Goal: Task Accomplishment & Management: Manage account settings

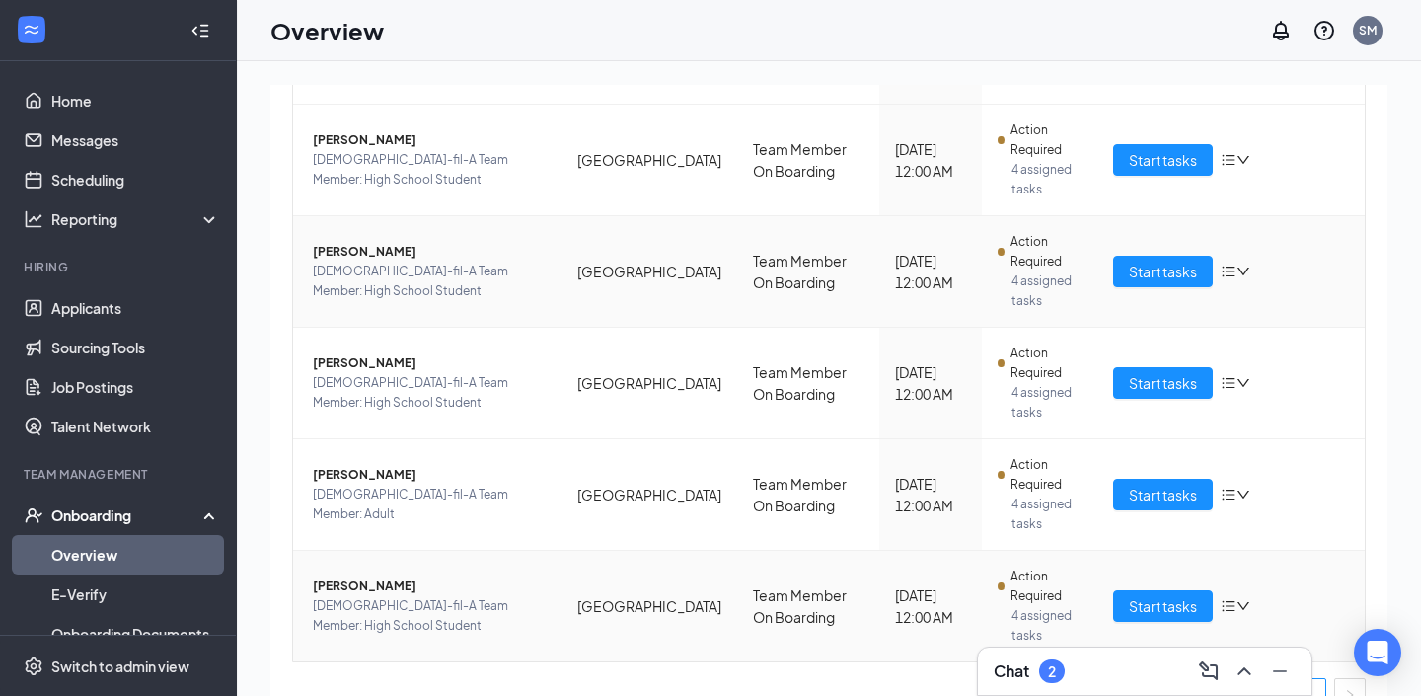
scroll to position [842, 0]
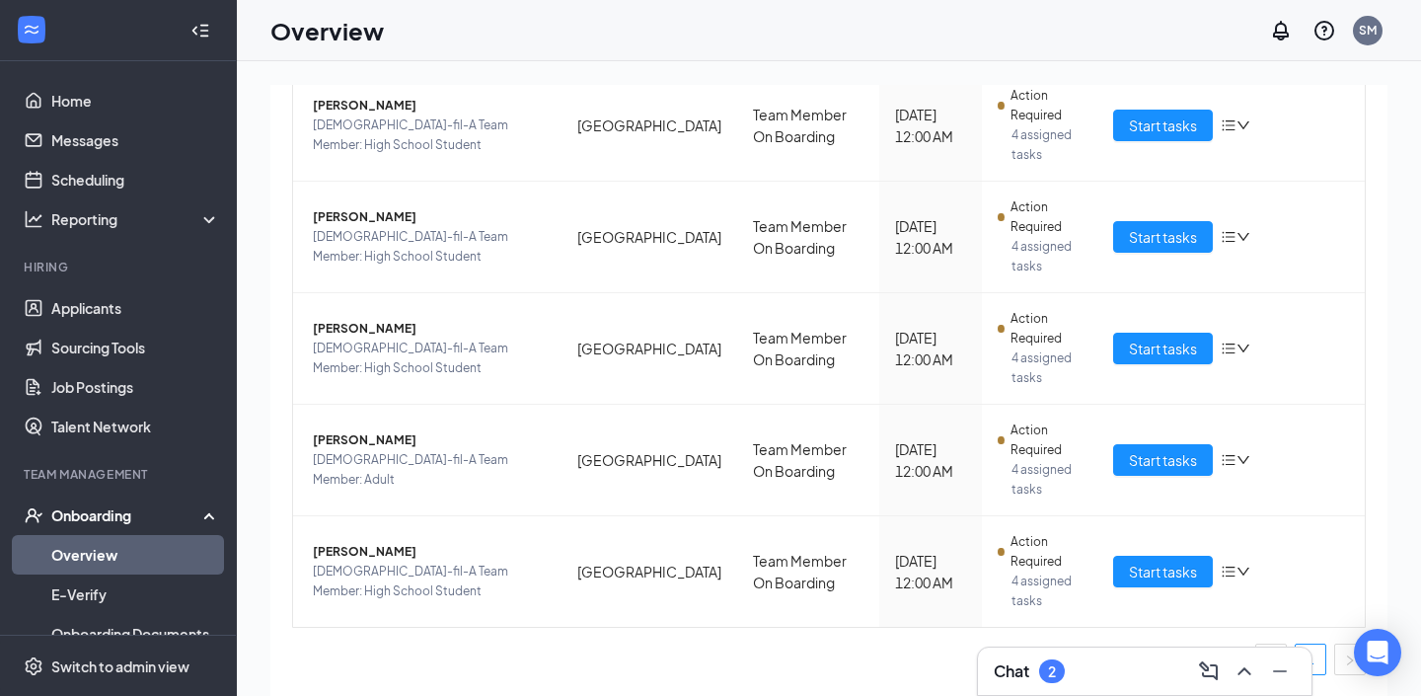
click at [1058, 675] on div "2" at bounding box center [1052, 671] width 26 height 24
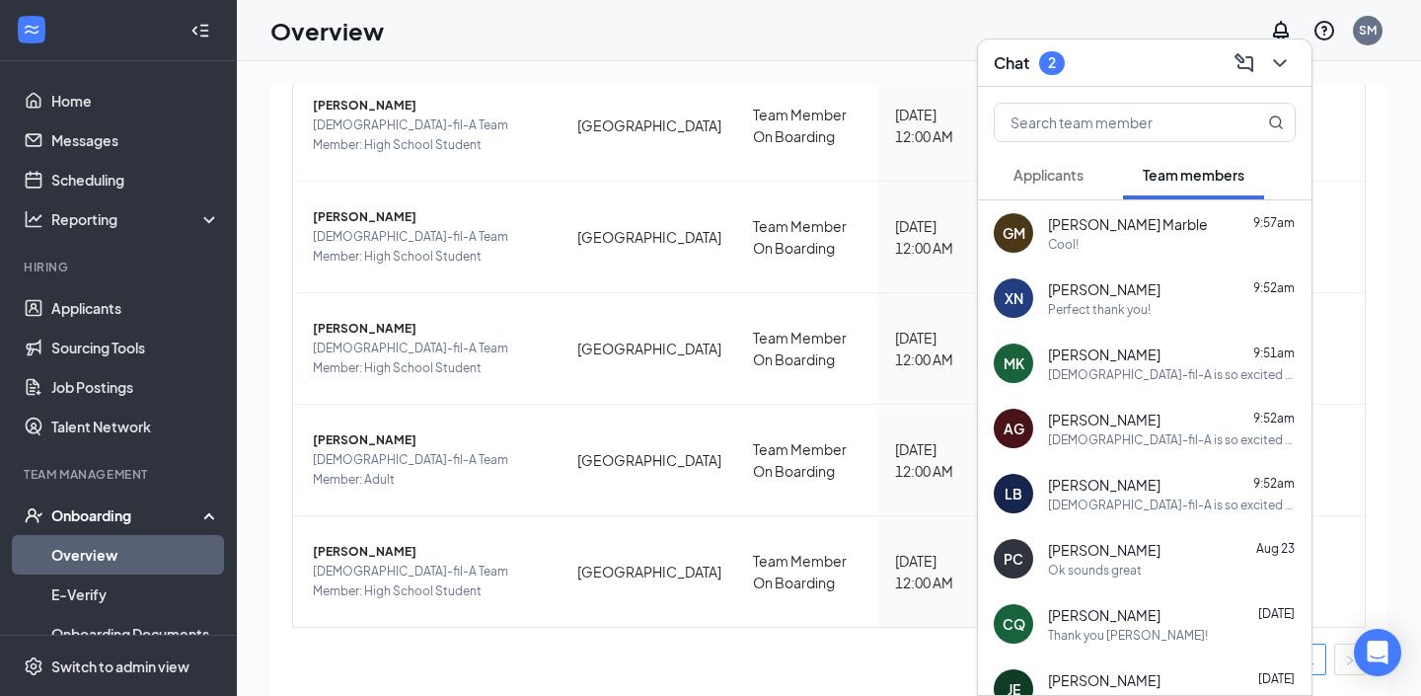
click at [1045, 182] on span "Applicants" at bounding box center [1048, 175] width 70 height 18
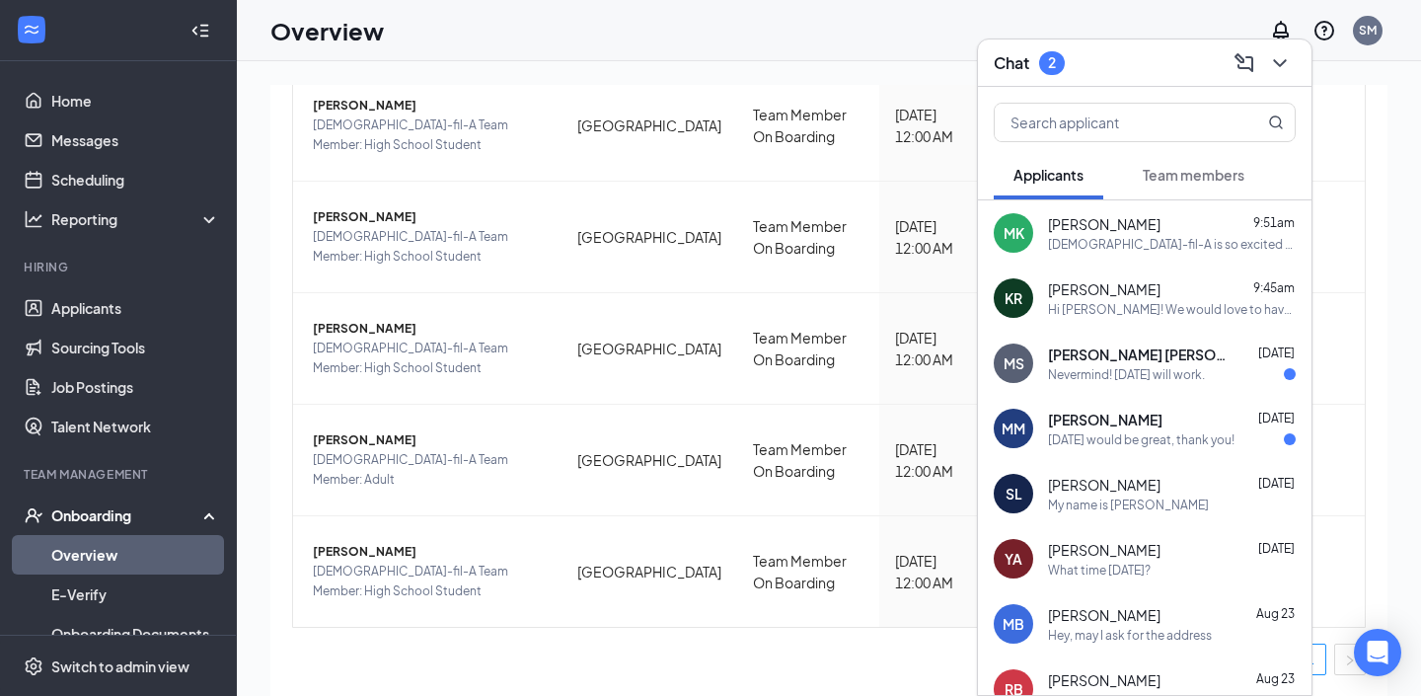
click at [1191, 176] on span "Team members" at bounding box center [1194, 175] width 102 height 18
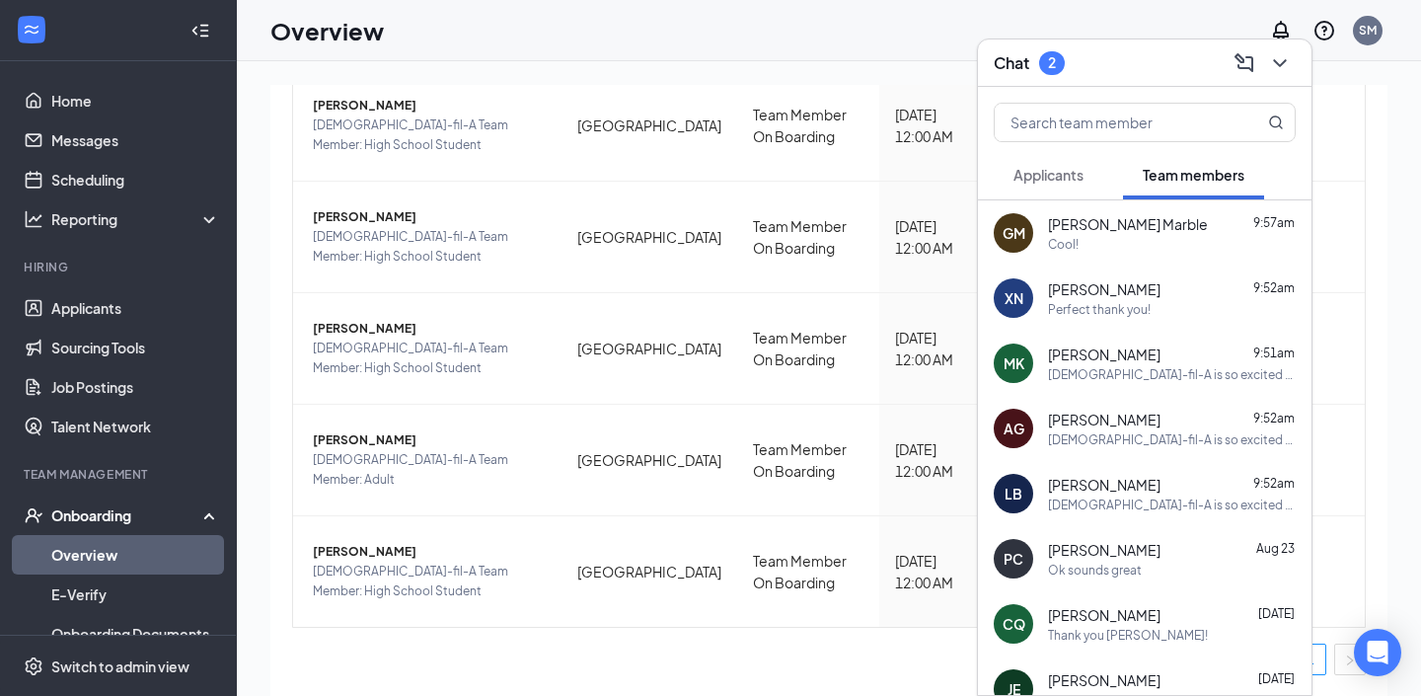
click at [1128, 349] on div "Mckall Kay 9:51am" at bounding box center [1172, 354] width 248 height 20
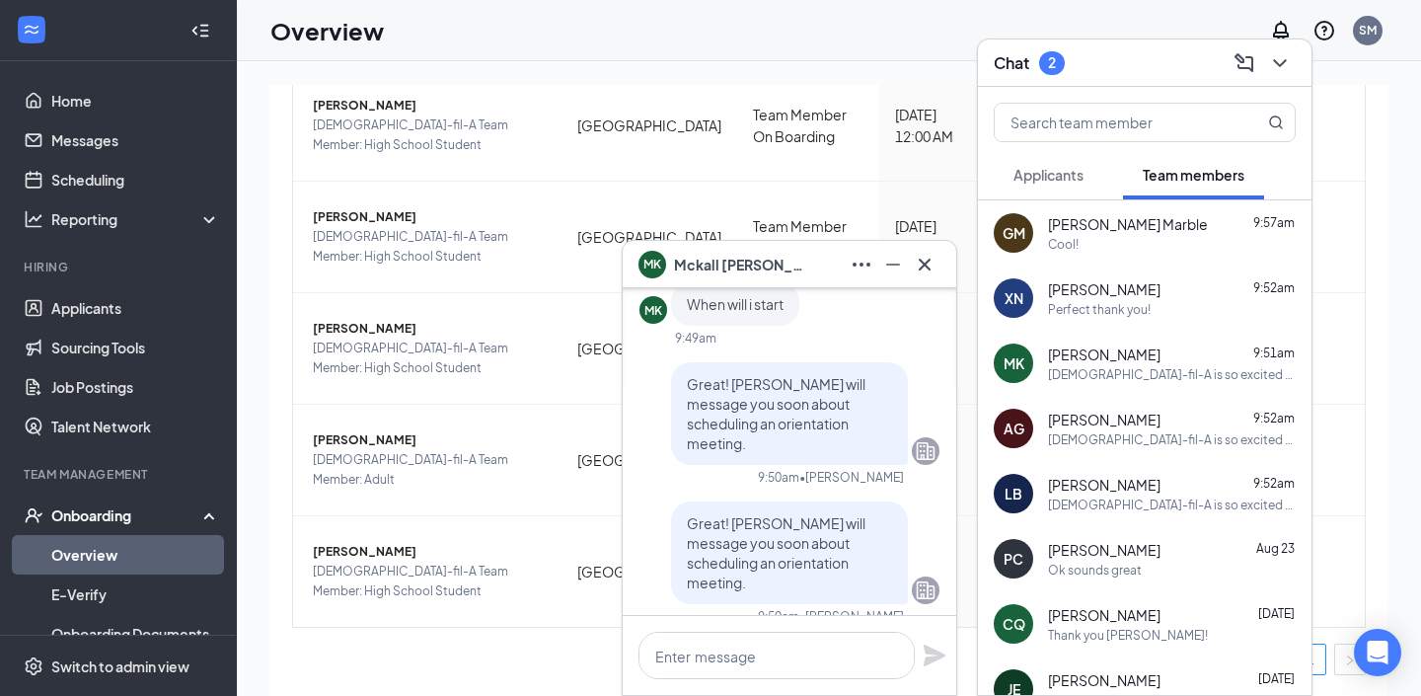
scroll to position [-242, 0]
click at [932, 263] on icon "Cross" at bounding box center [925, 265] width 24 height 24
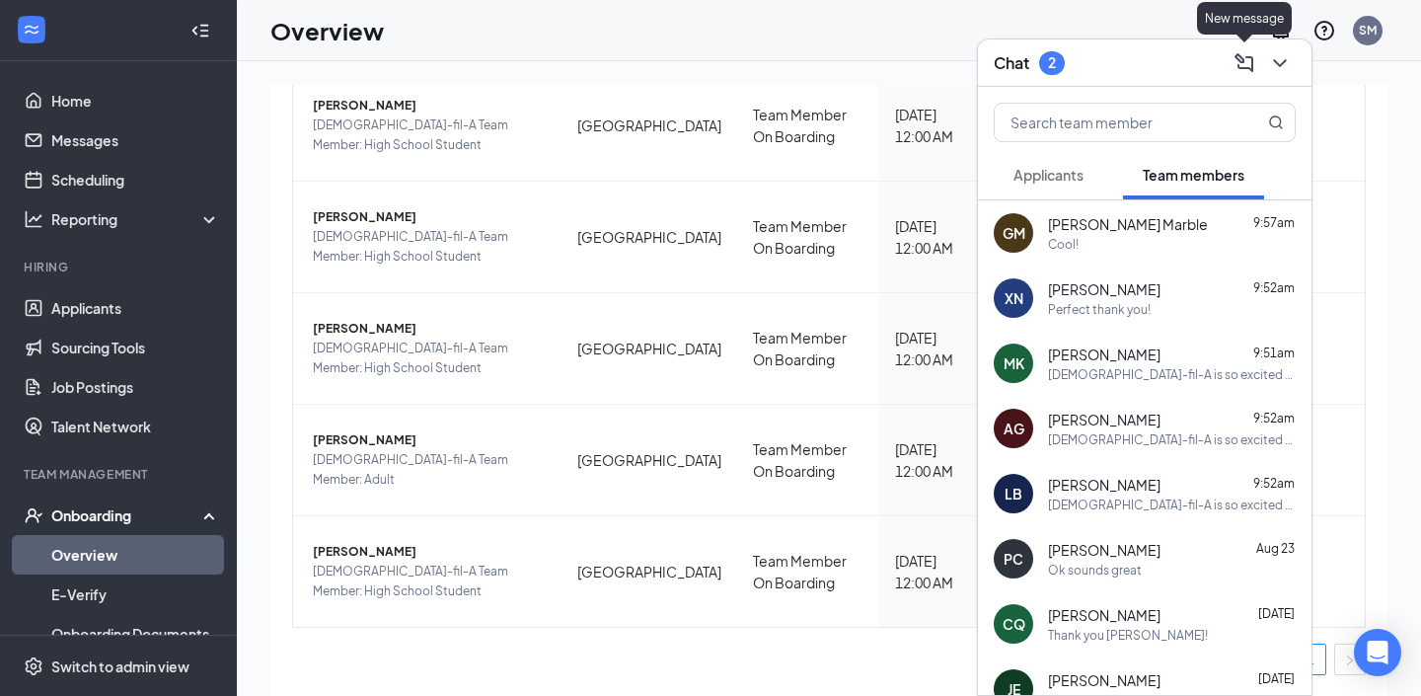
click at [1284, 73] on icon "ChevronDown" at bounding box center [1280, 63] width 24 height 24
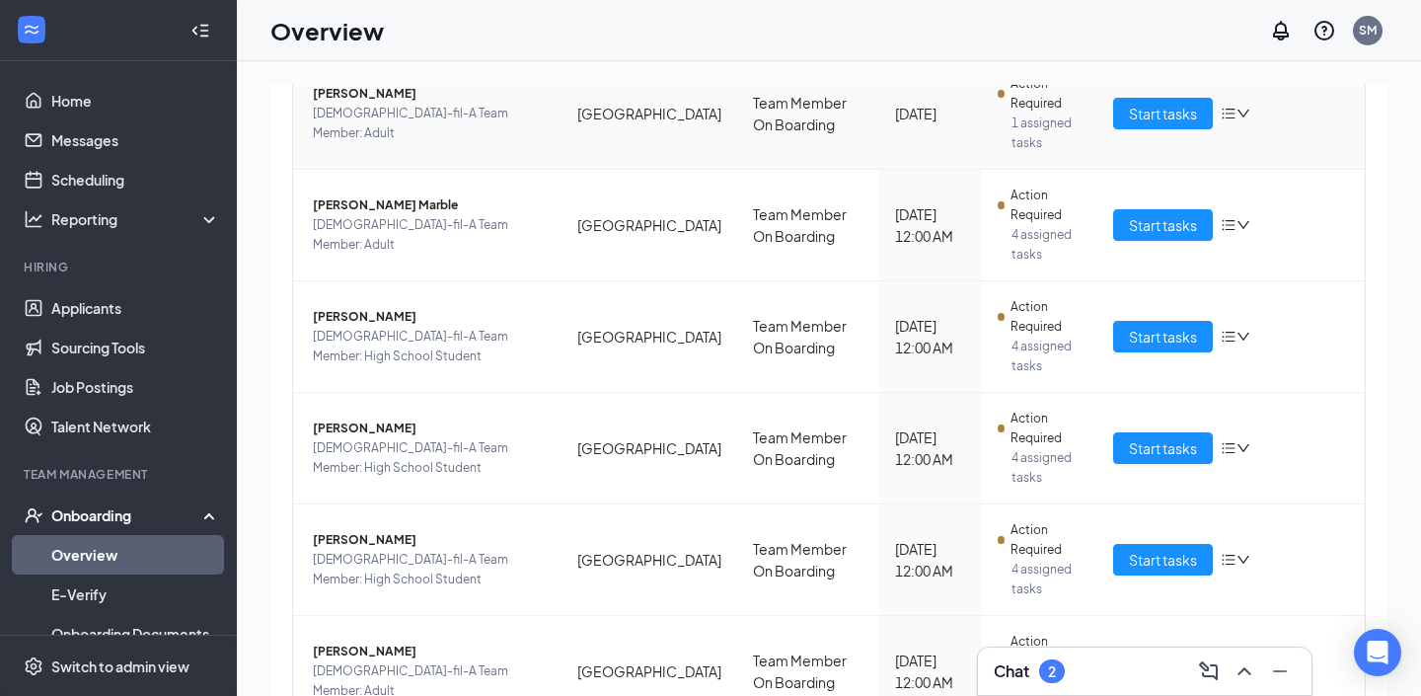
scroll to position [0, 0]
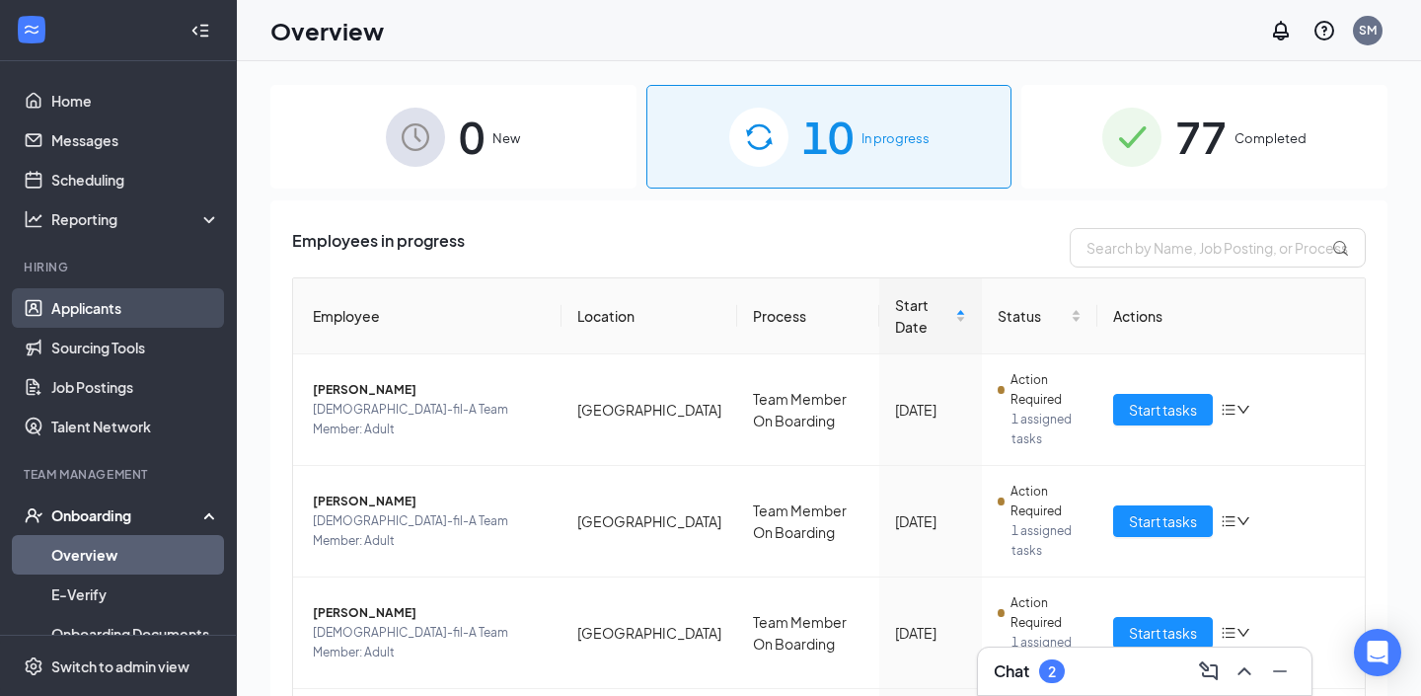
click at [78, 314] on link "Applicants" at bounding box center [135, 307] width 169 height 39
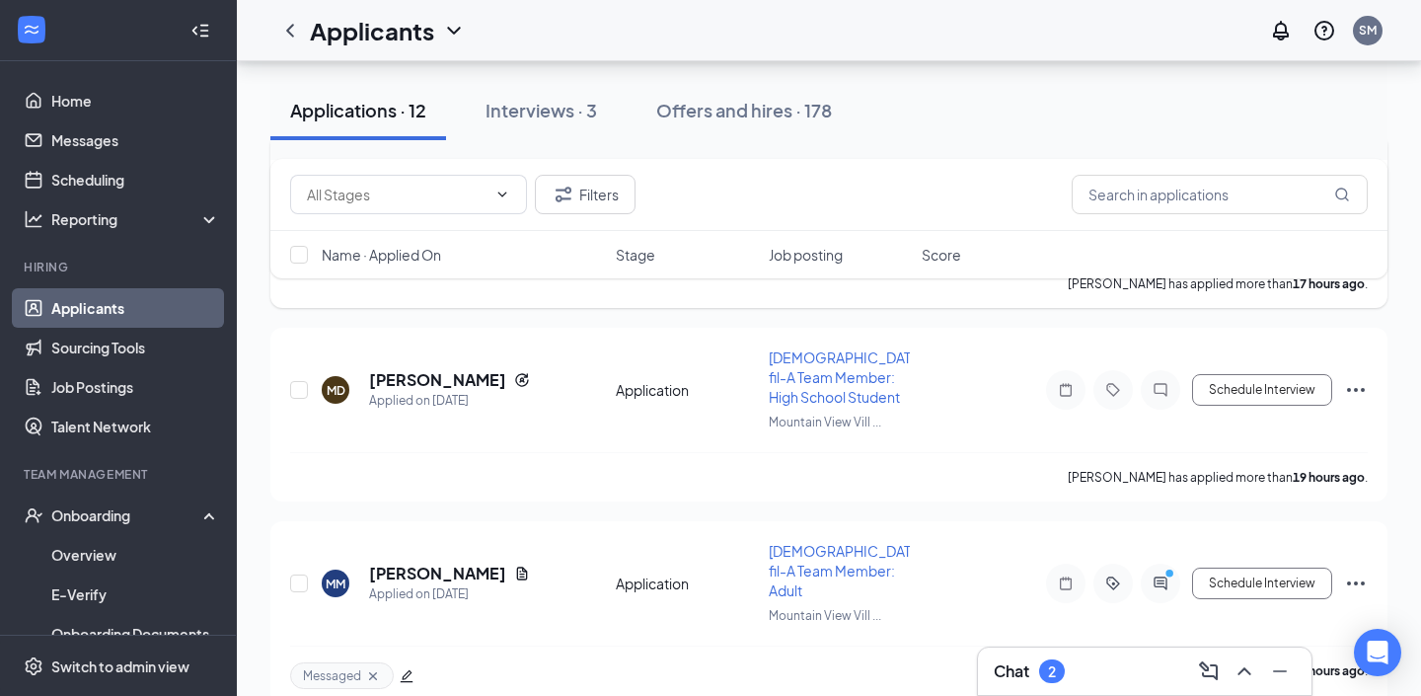
scroll to position [1216, 0]
click at [428, 368] on h5 "Madison Day" at bounding box center [437, 379] width 137 height 22
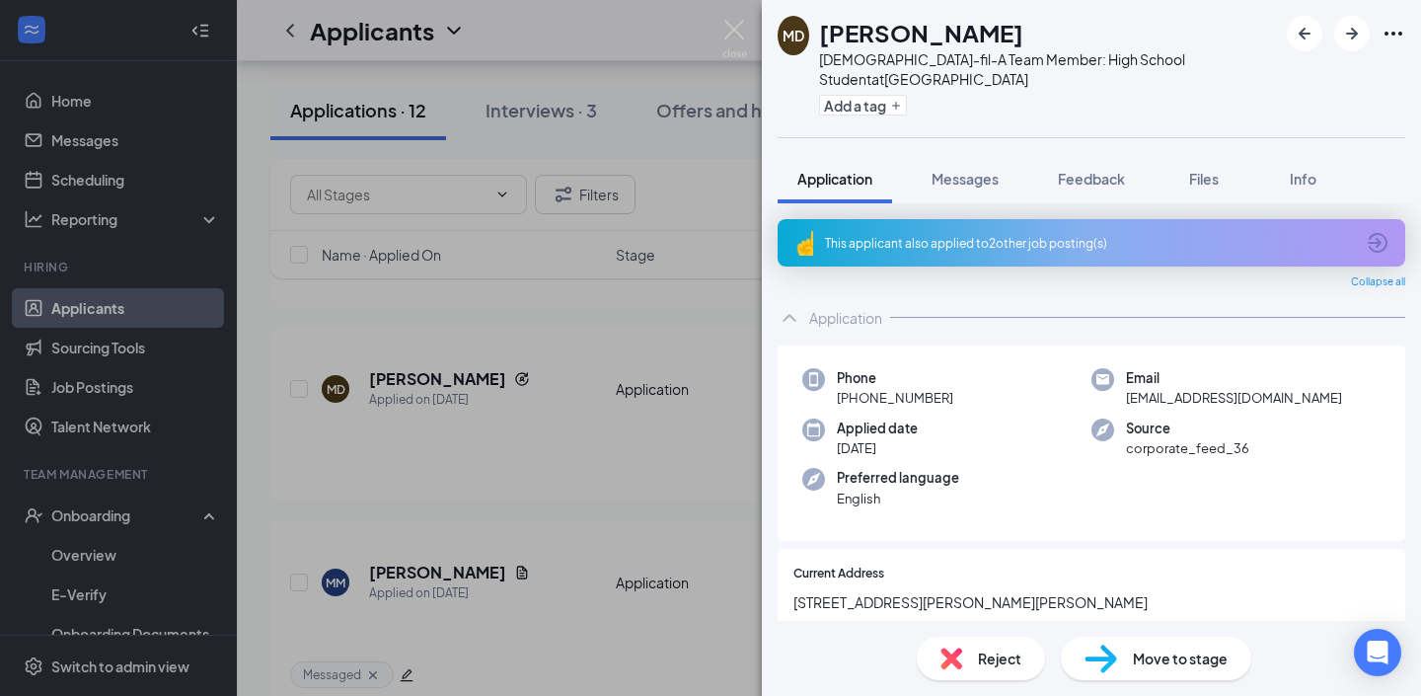
click at [1375, 238] on icon "ArrowCircle" at bounding box center [1378, 243] width 20 height 20
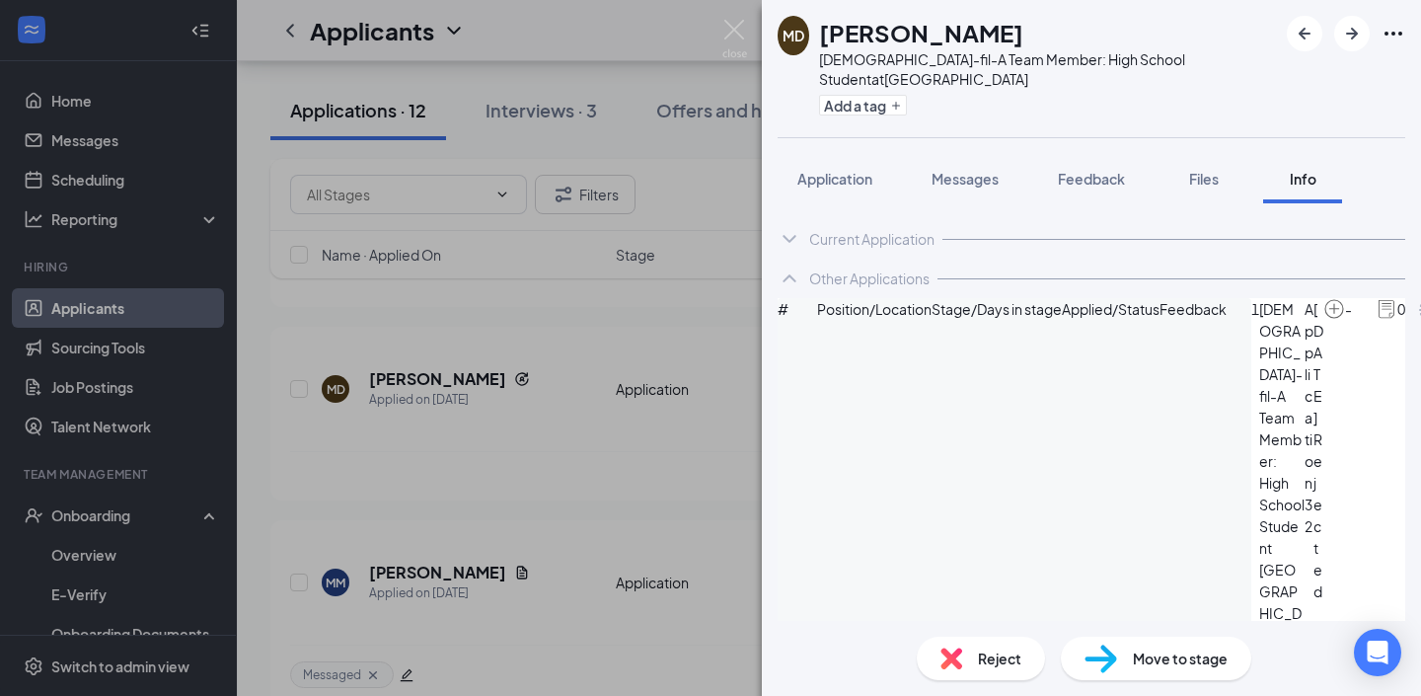
click at [1417, 322] on icon "ArrowCircle" at bounding box center [1429, 310] width 24 height 24
click at [846, 170] on span "Application" at bounding box center [834, 179] width 75 height 18
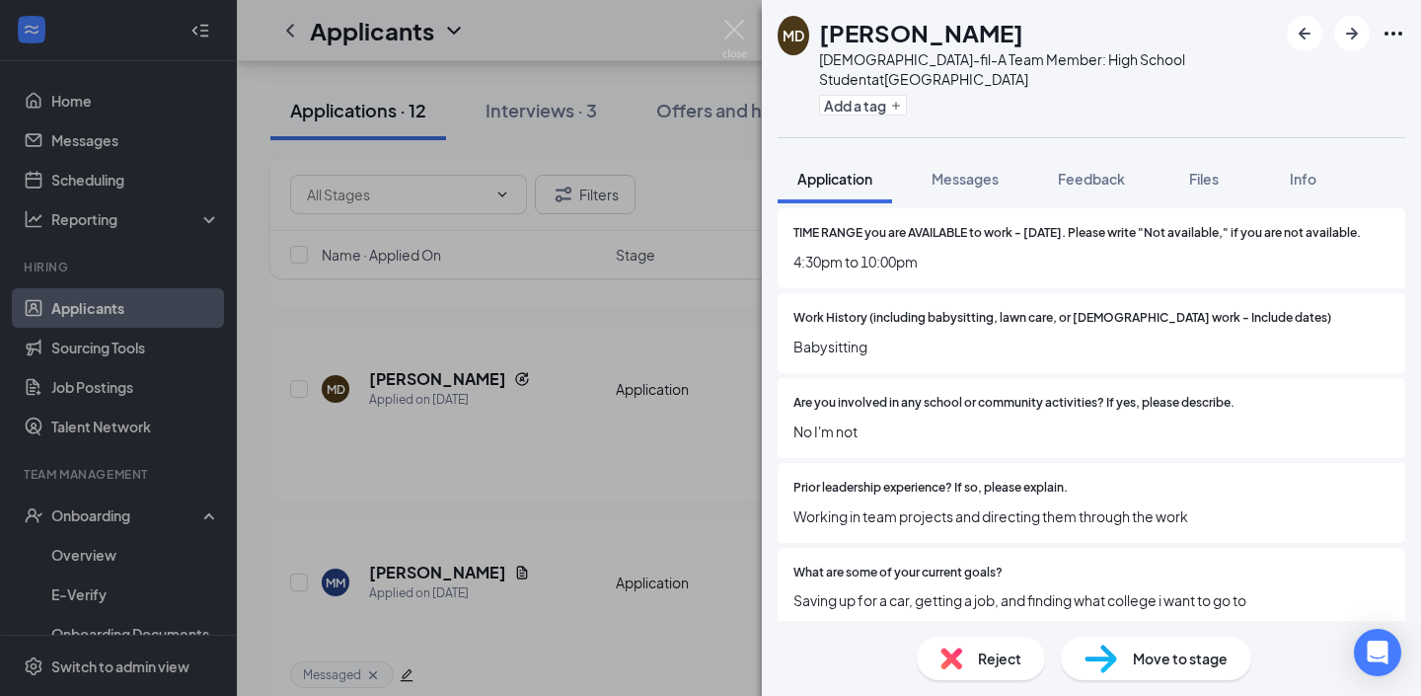
scroll to position [1882, 0]
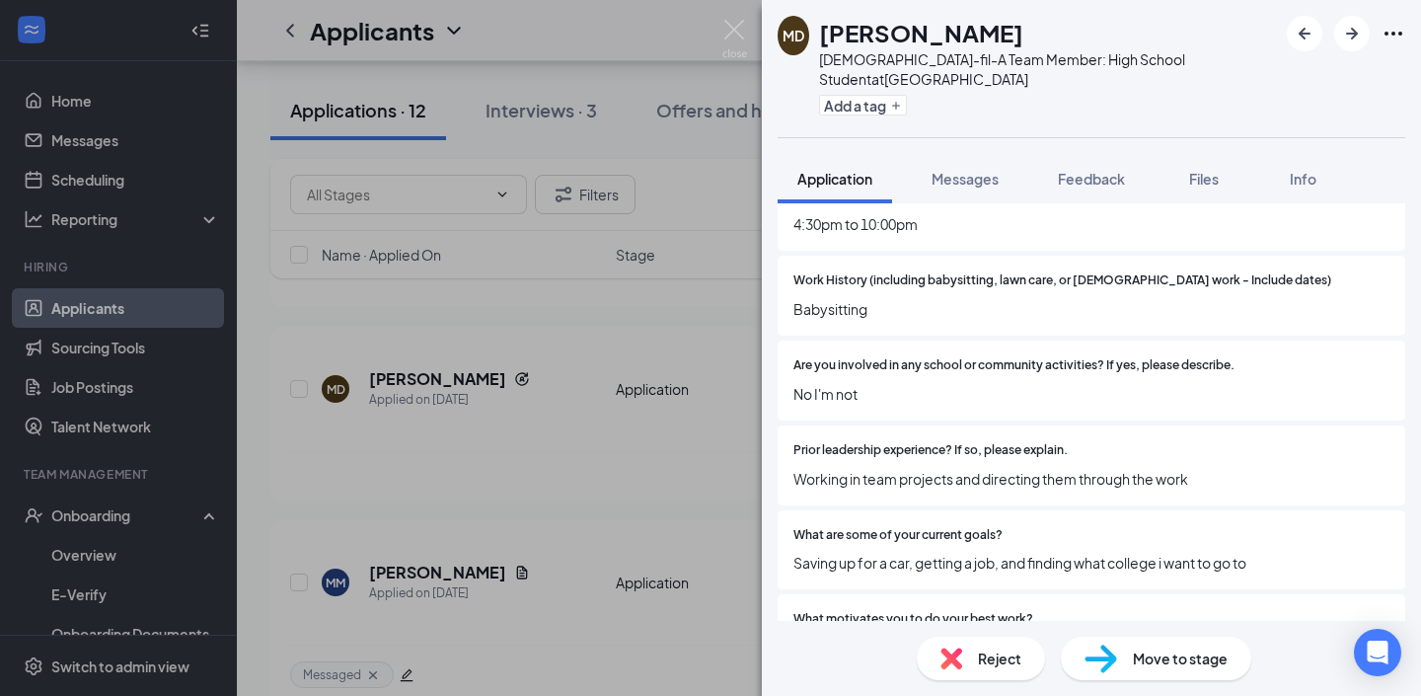
click at [974, 667] on div "Reject" at bounding box center [981, 657] width 128 height 43
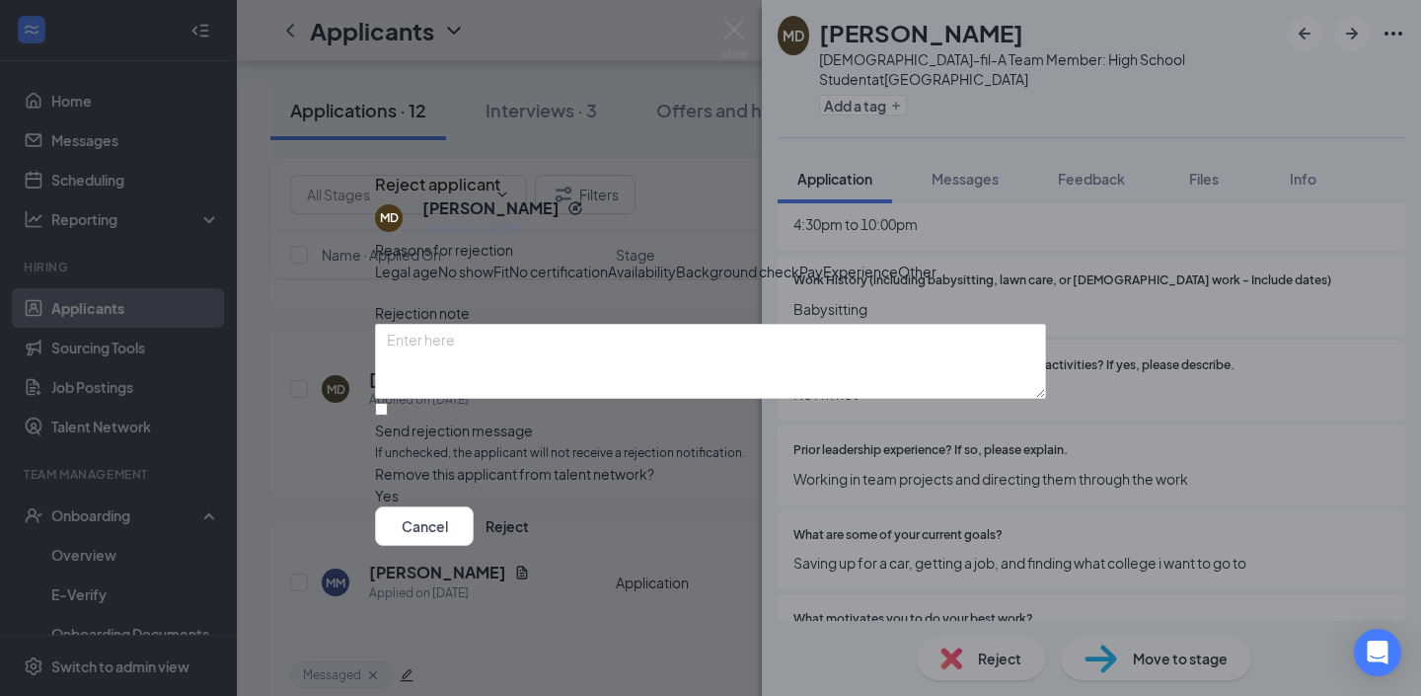
click at [676, 260] on span "Availability" at bounding box center [642, 271] width 68 height 22
click at [388, 415] on input "Send rejection message If unchecked, the applicant will not receive a rejection…" at bounding box center [381, 409] width 13 height 13
checkbox input "true"
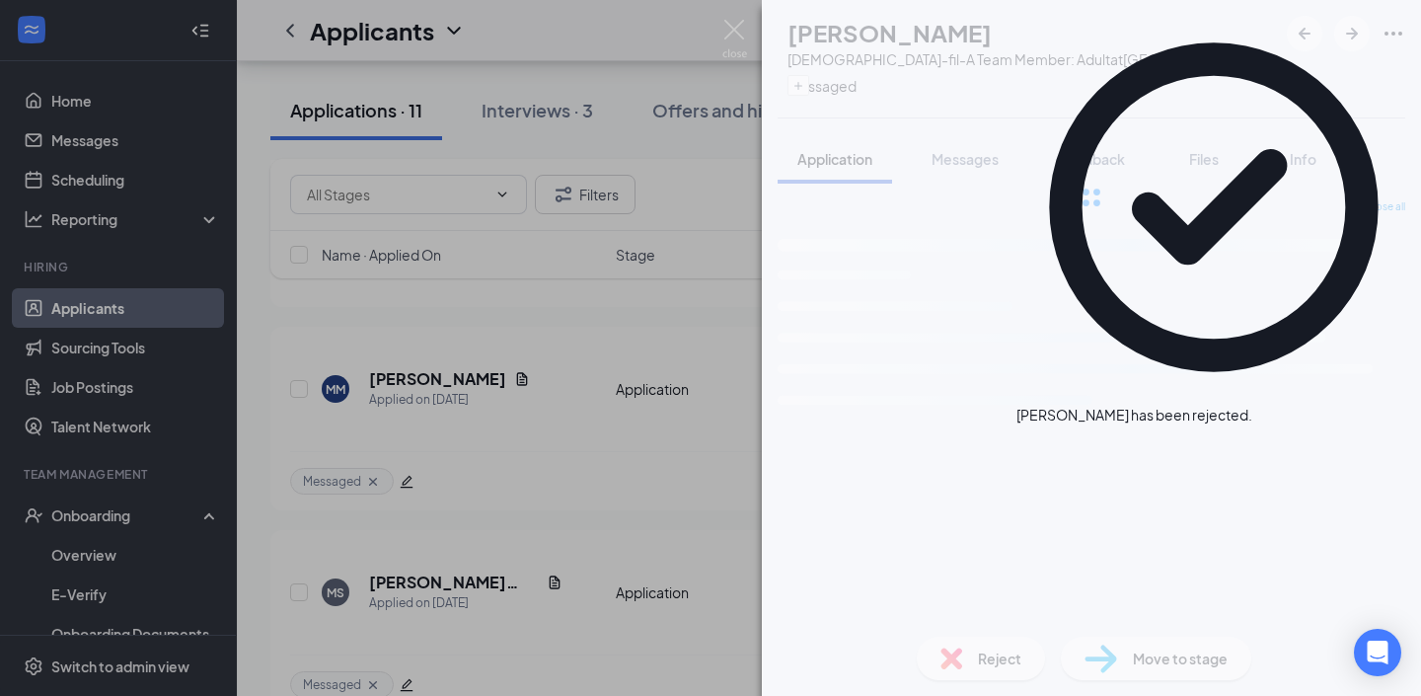
click at [604, 442] on div "MM Michelle Manwaring Chick-fil-A Team Member: Adult at Mountain View Village M…" at bounding box center [710, 348] width 1421 height 696
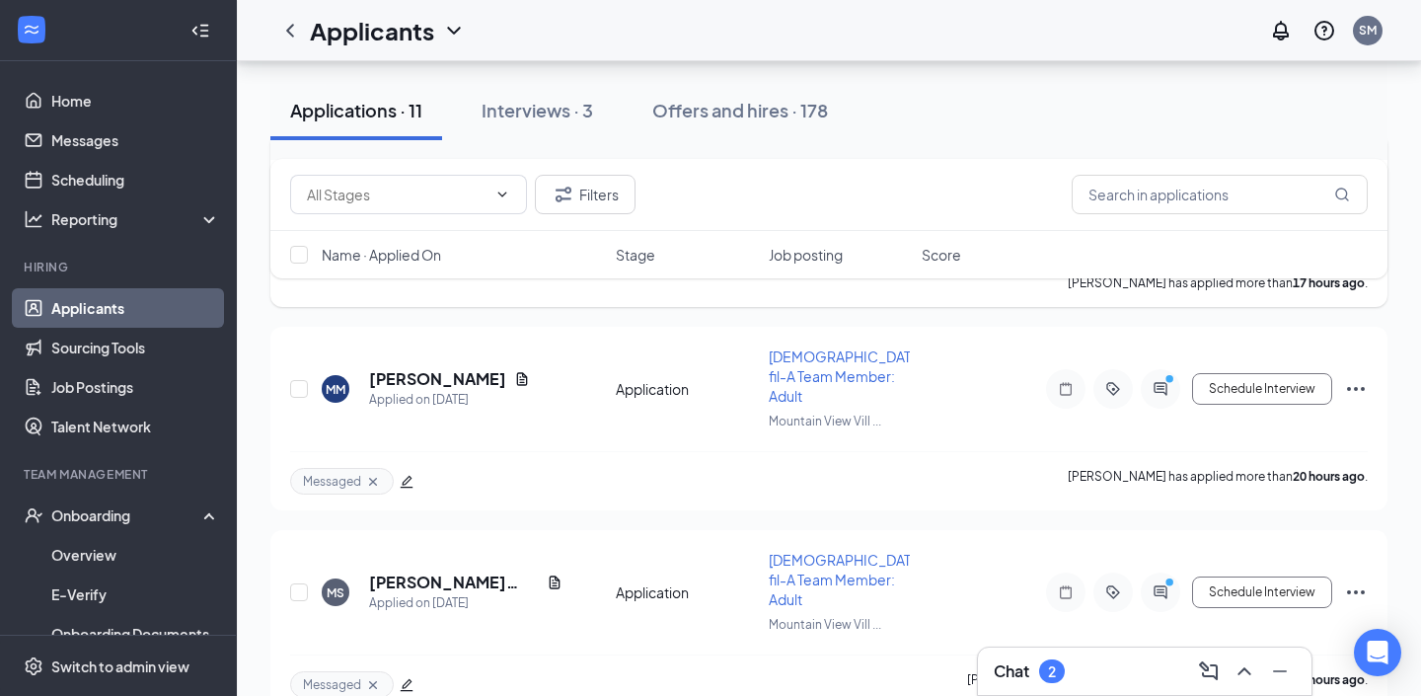
scroll to position [1021, 0]
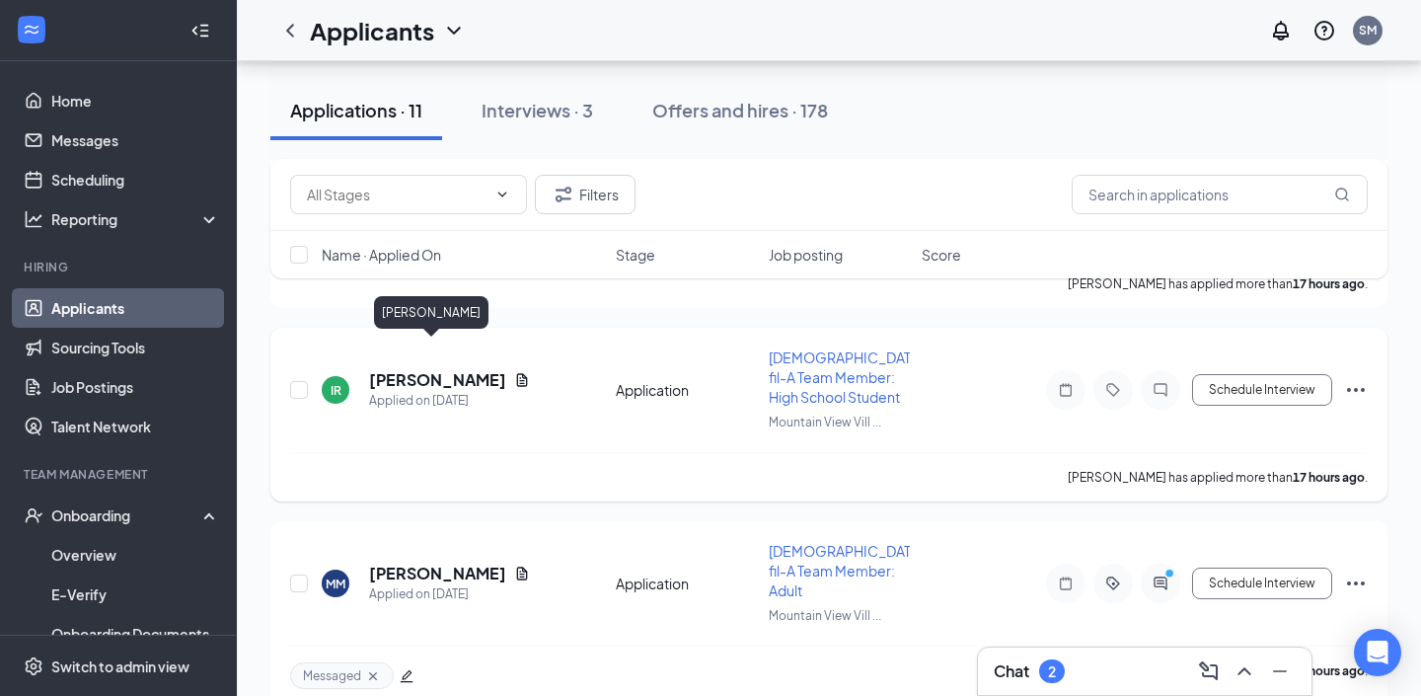
click at [435, 369] on h5 "Issac Robles" at bounding box center [437, 380] width 137 height 22
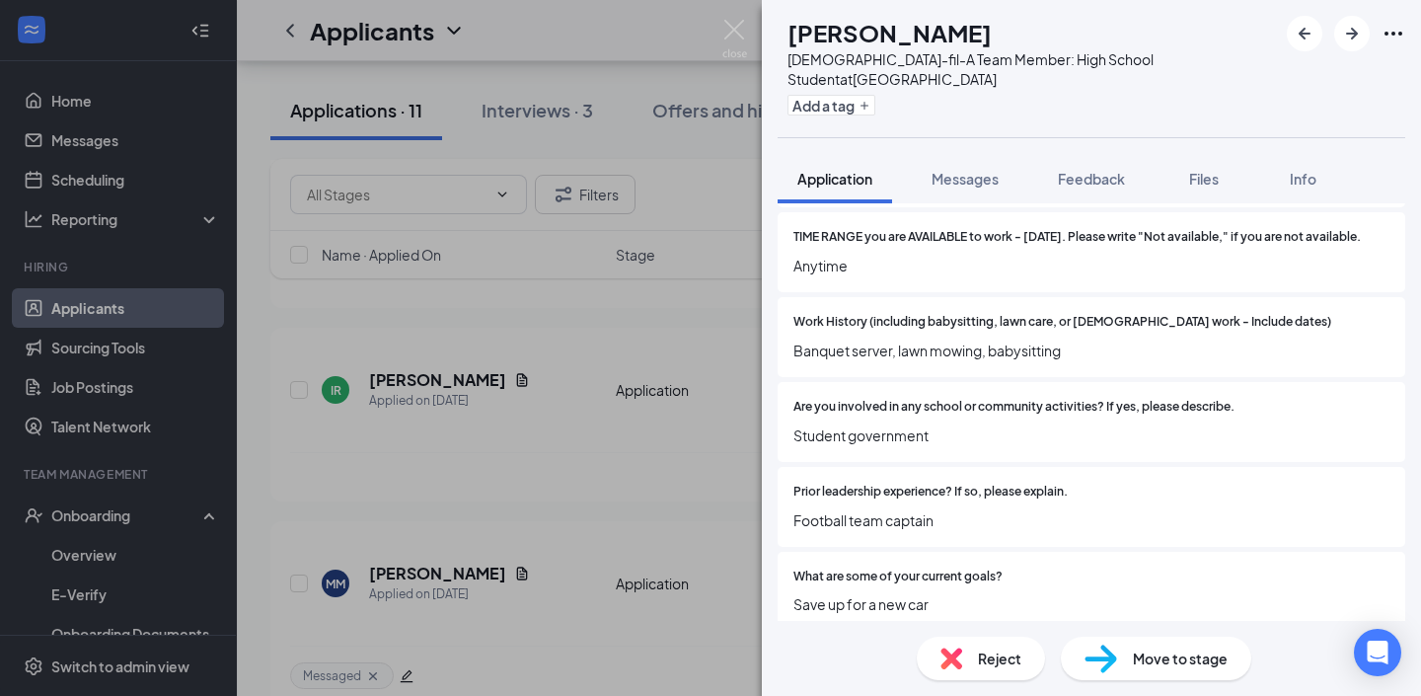
scroll to position [1831, 0]
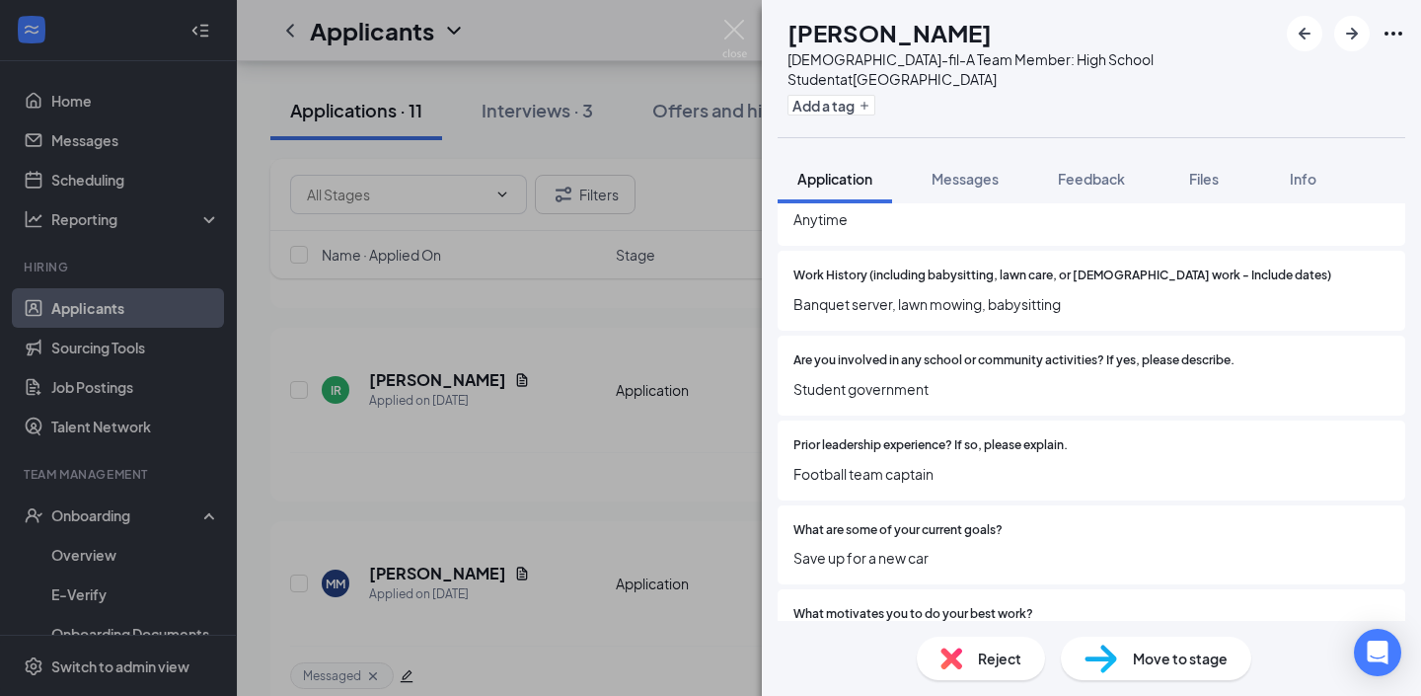
click at [984, 657] on span "Reject" at bounding box center [999, 658] width 43 height 22
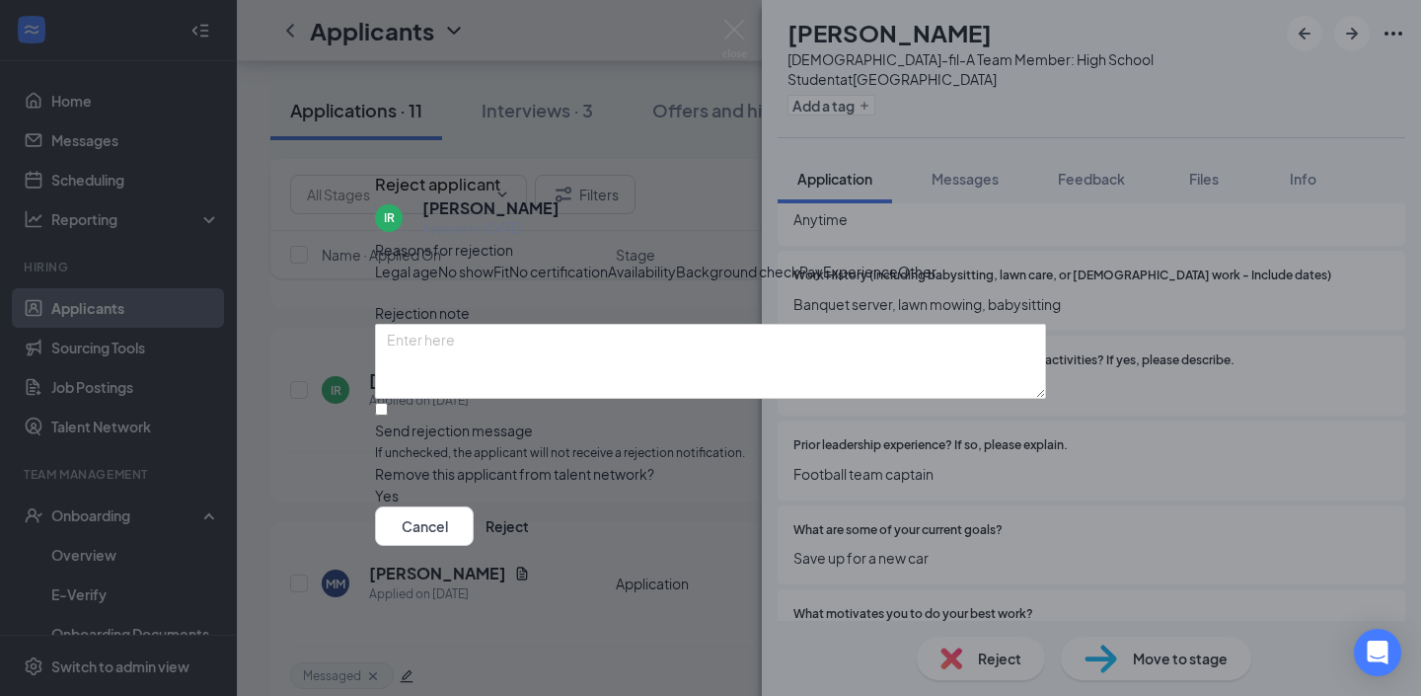
click at [676, 260] on span "Availability" at bounding box center [642, 271] width 68 height 22
click at [388, 415] on input "Send rejection message If unchecked, the applicant will not receive a rejection…" at bounding box center [381, 409] width 13 height 13
checkbox input "true"
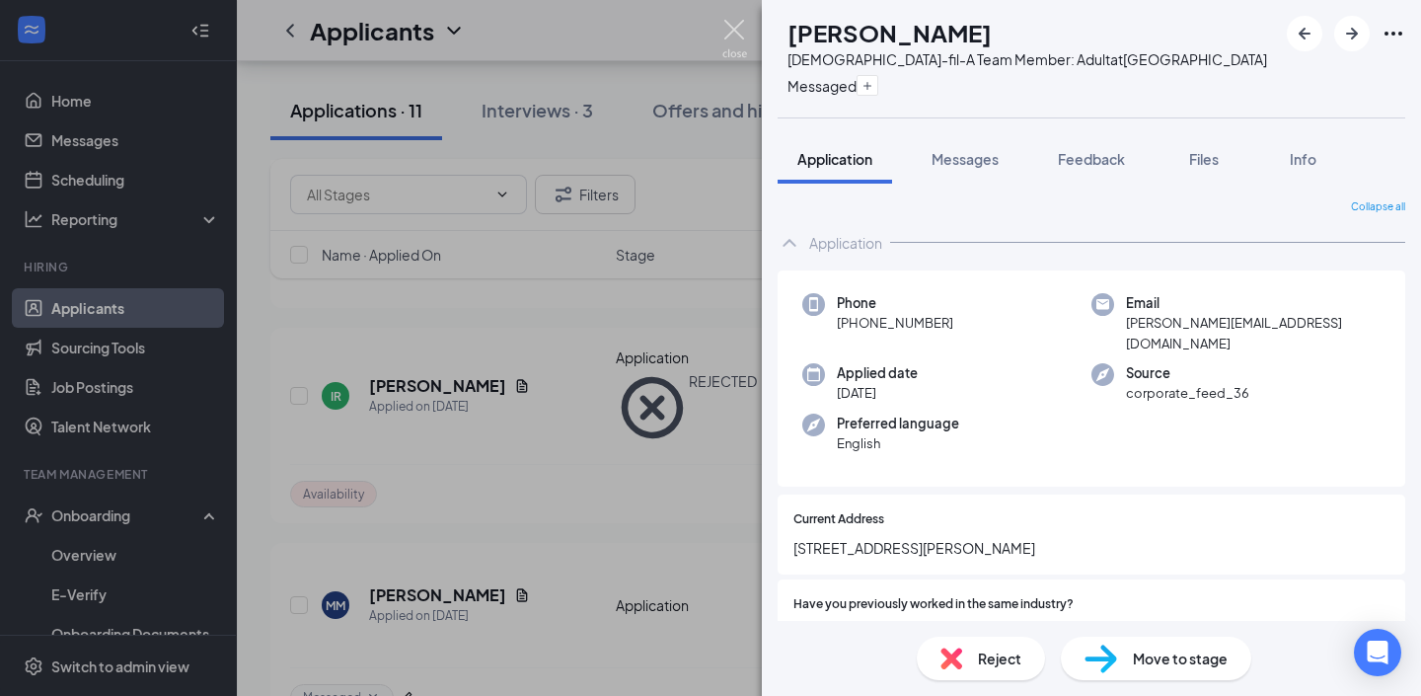
click at [730, 30] on img at bounding box center [734, 39] width 25 height 38
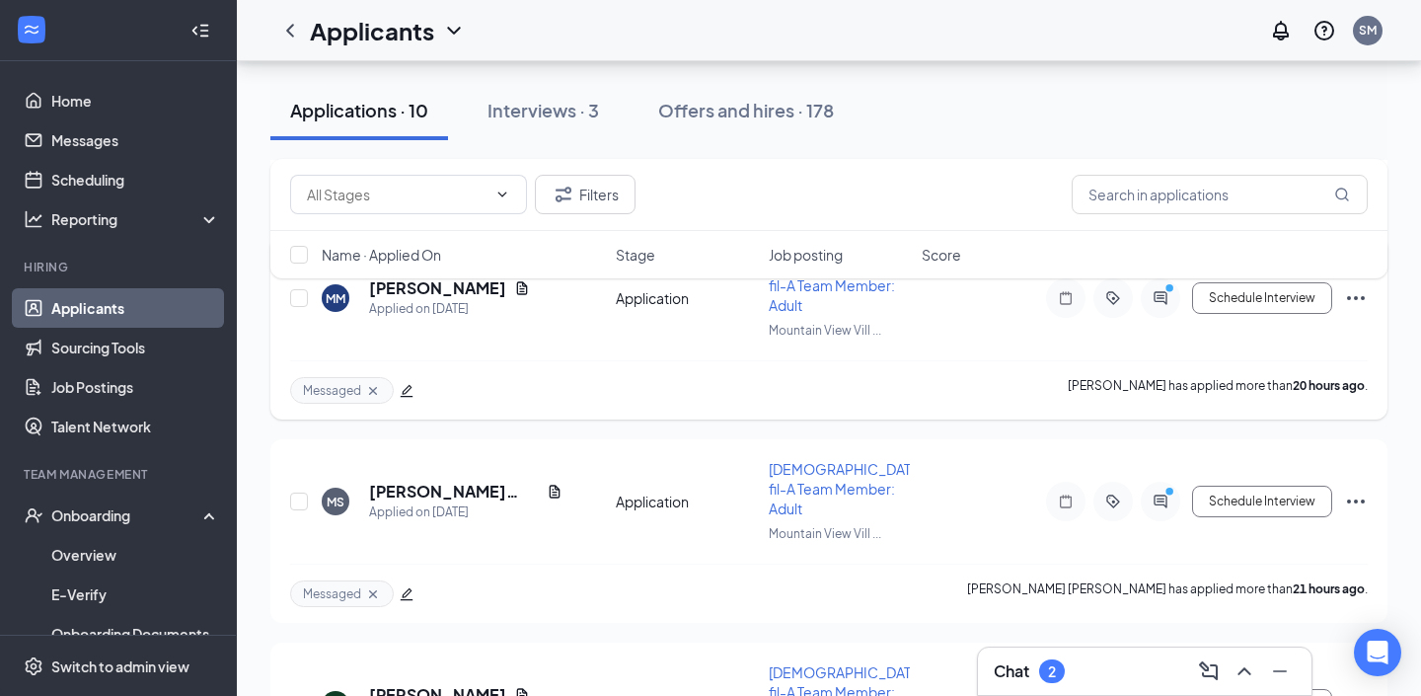
scroll to position [3430, 0]
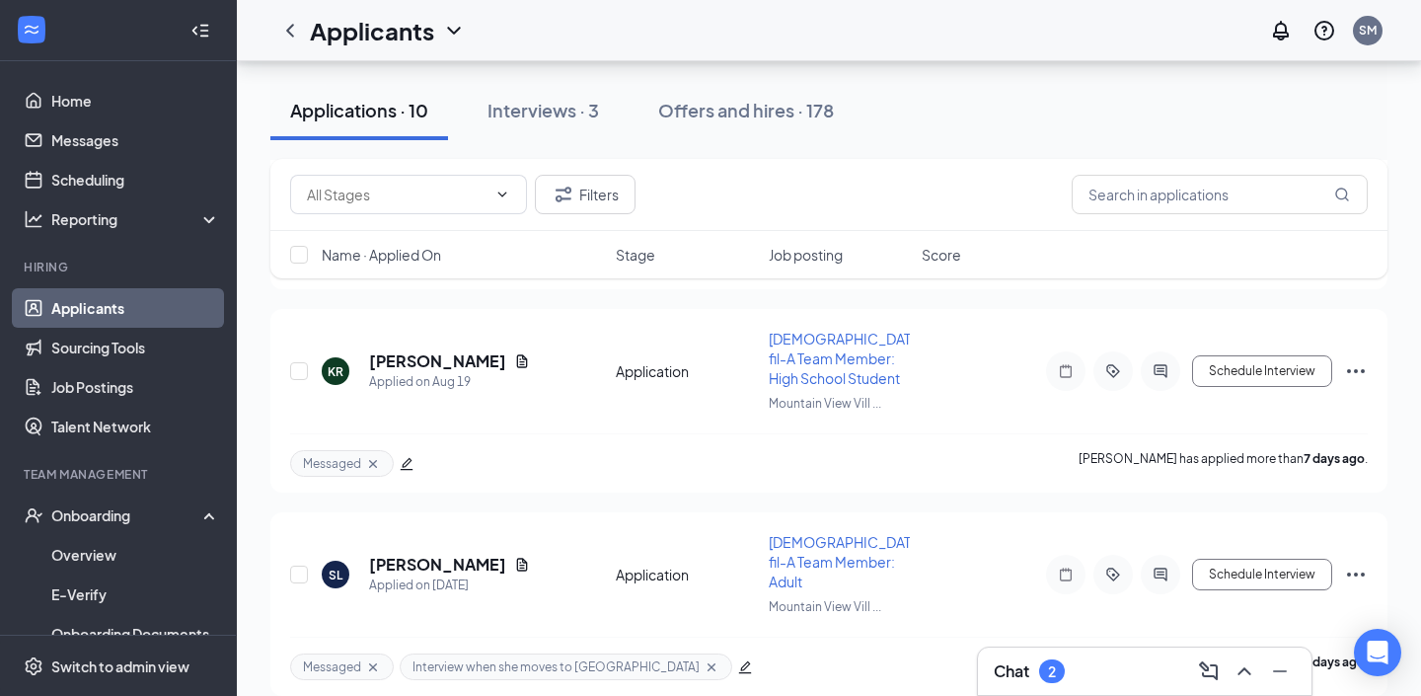
click at [1148, 658] on div "Chat 2" at bounding box center [1145, 671] width 302 height 32
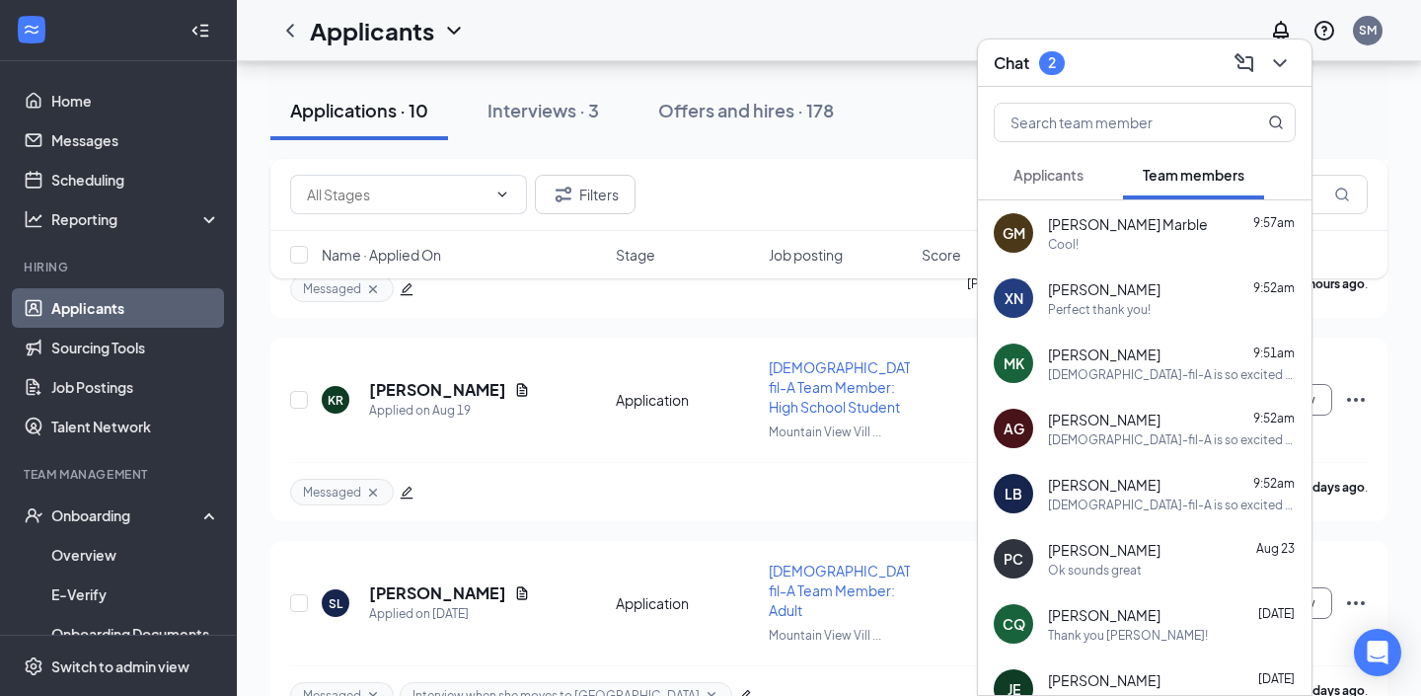
scroll to position [3392, 0]
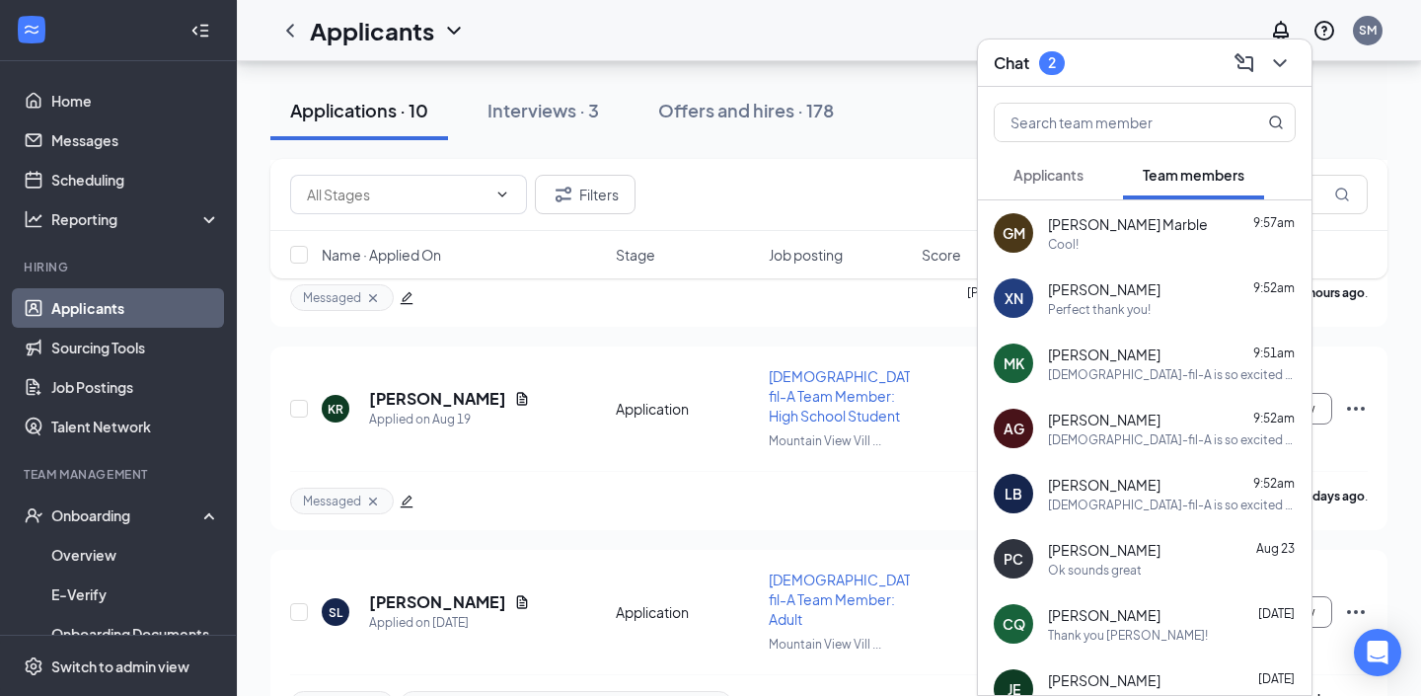
click at [1056, 171] on span "Applicants" at bounding box center [1048, 175] width 70 height 18
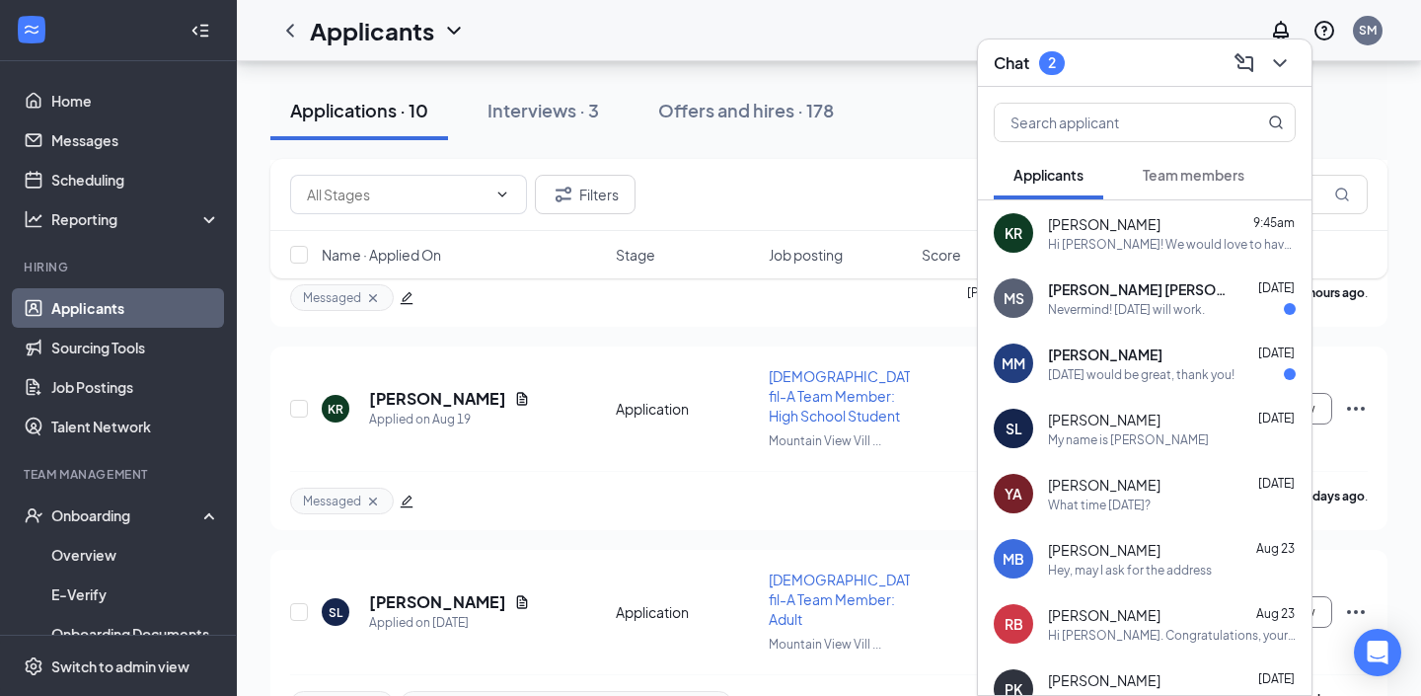
click at [1169, 290] on span "[PERSON_NAME] [PERSON_NAME]" at bounding box center [1137, 289] width 178 height 20
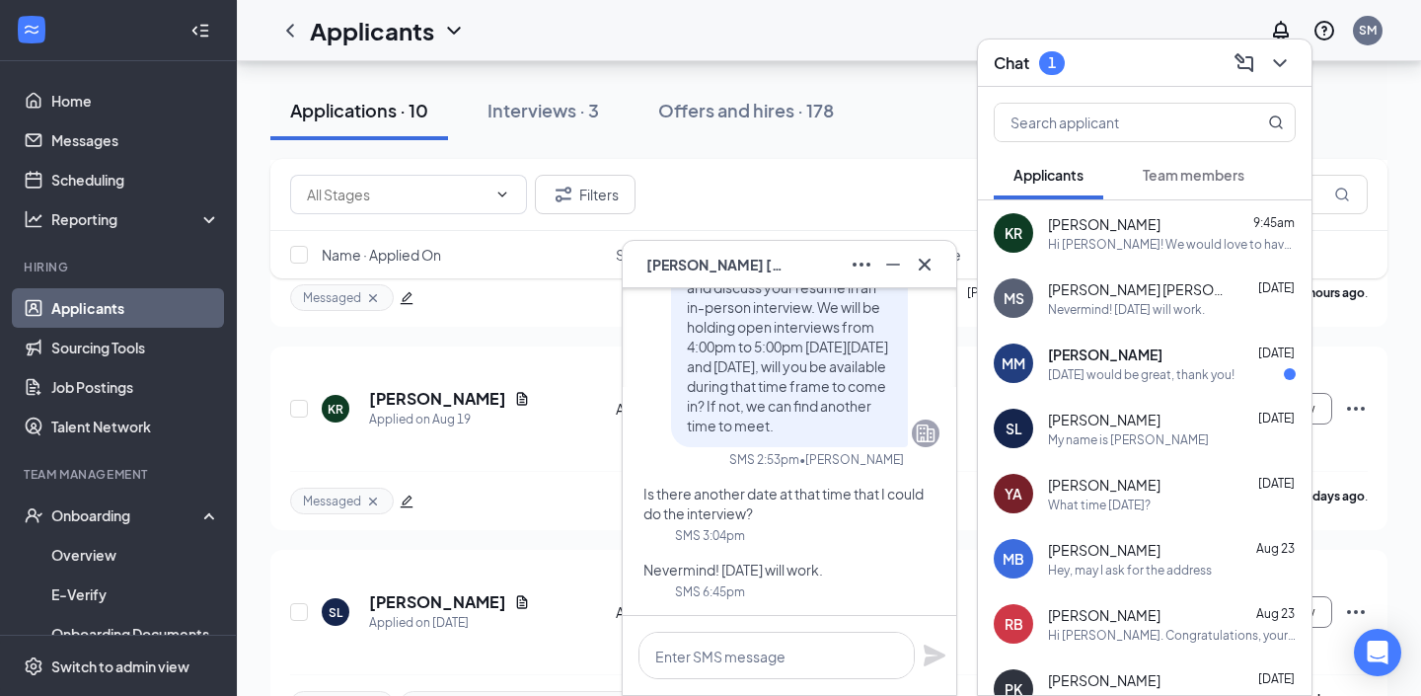
scroll to position [0, 0]
click at [929, 261] on icon "Cross" at bounding box center [925, 265] width 24 height 24
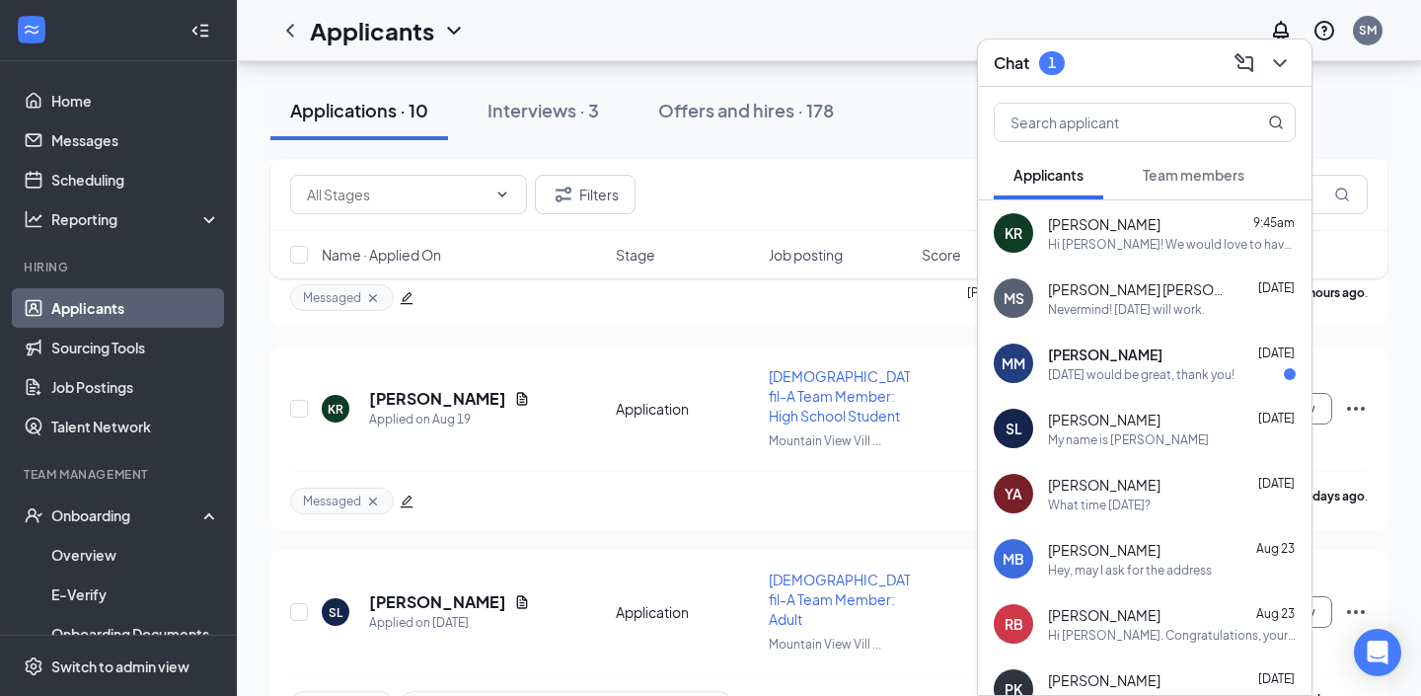
click at [1162, 361] on span "[PERSON_NAME]" at bounding box center [1105, 354] width 114 height 20
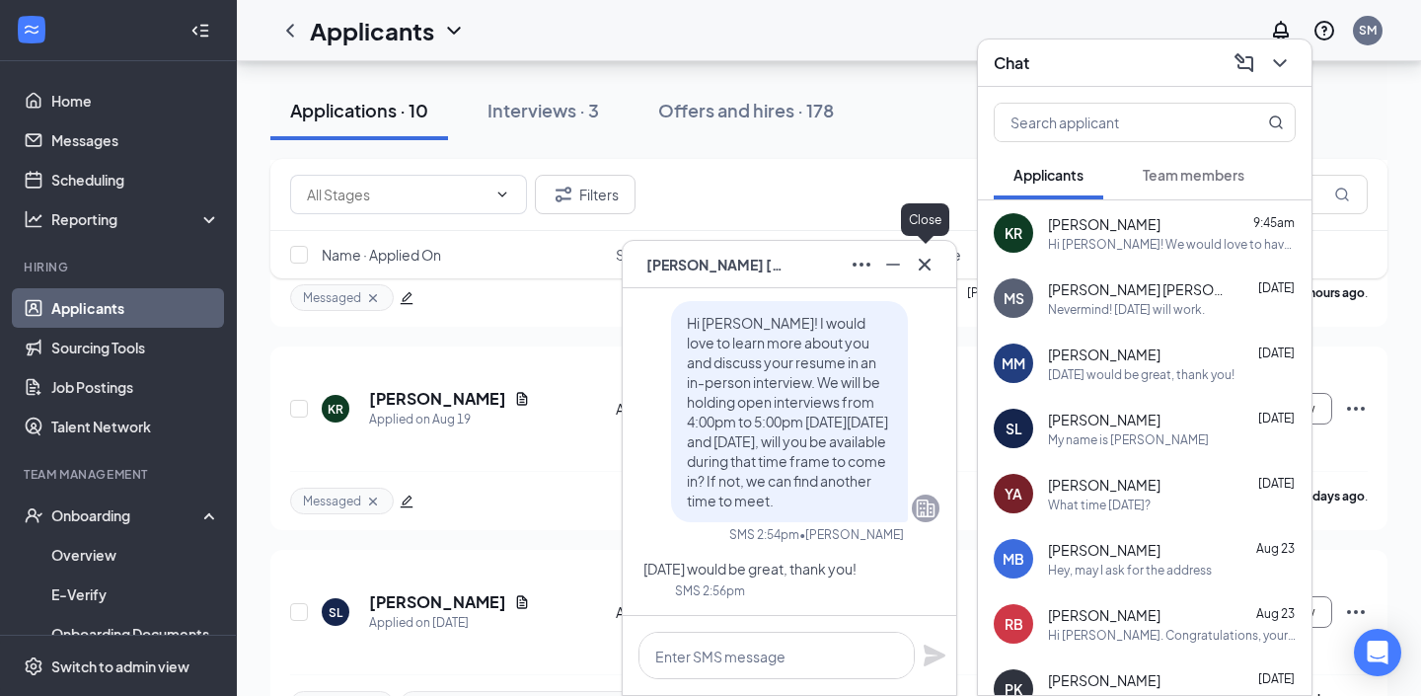
click at [929, 253] on icon "Cross" at bounding box center [925, 265] width 24 height 24
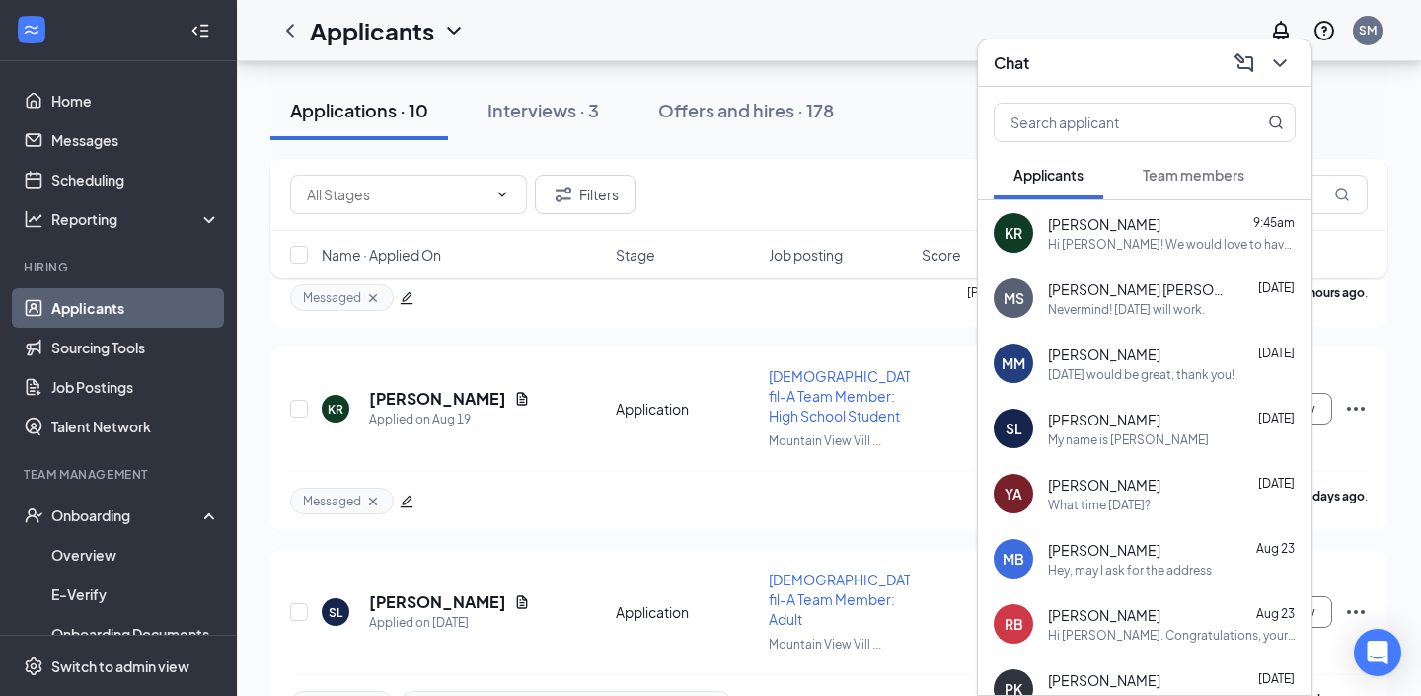
click at [1169, 363] on div "Michelle Manwaring Aug 25 Tomorrow would be great, thank you!" at bounding box center [1172, 363] width 248 height 38
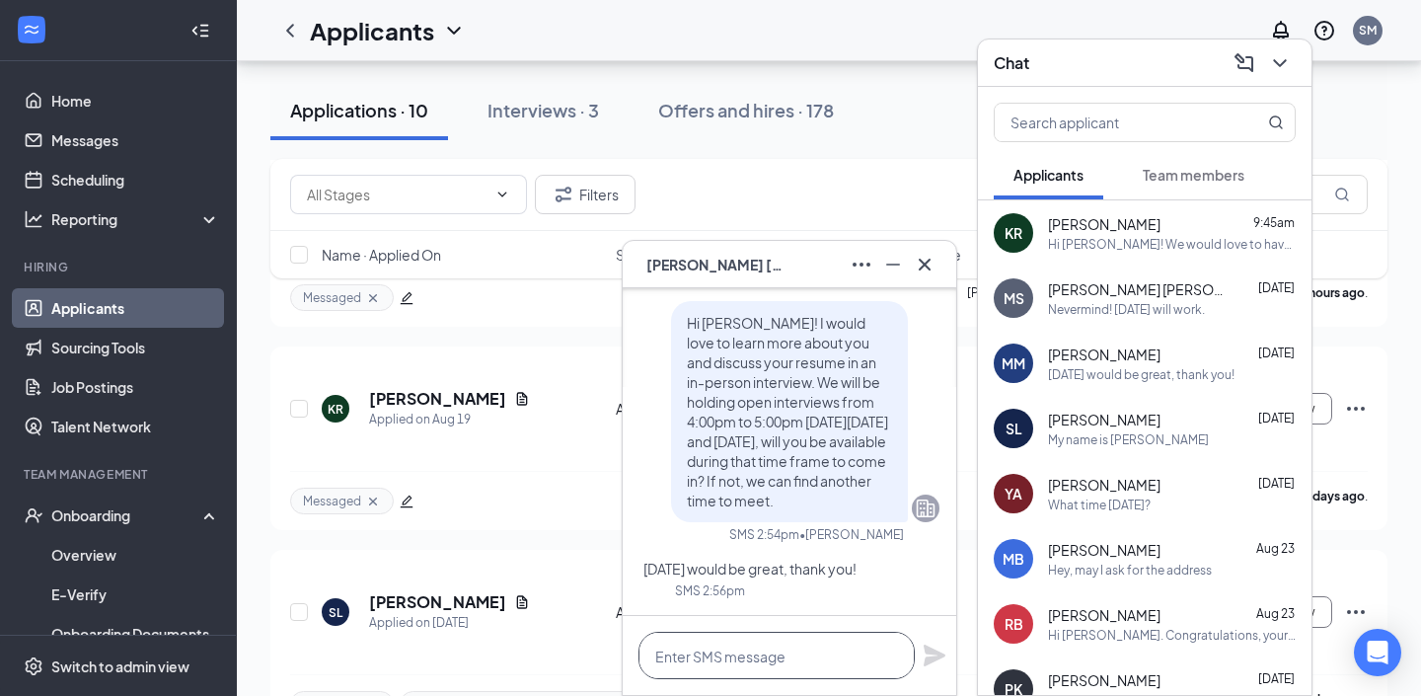
click at [756, 645] on textarea at bounding box center [776, 654] width 276 height 47
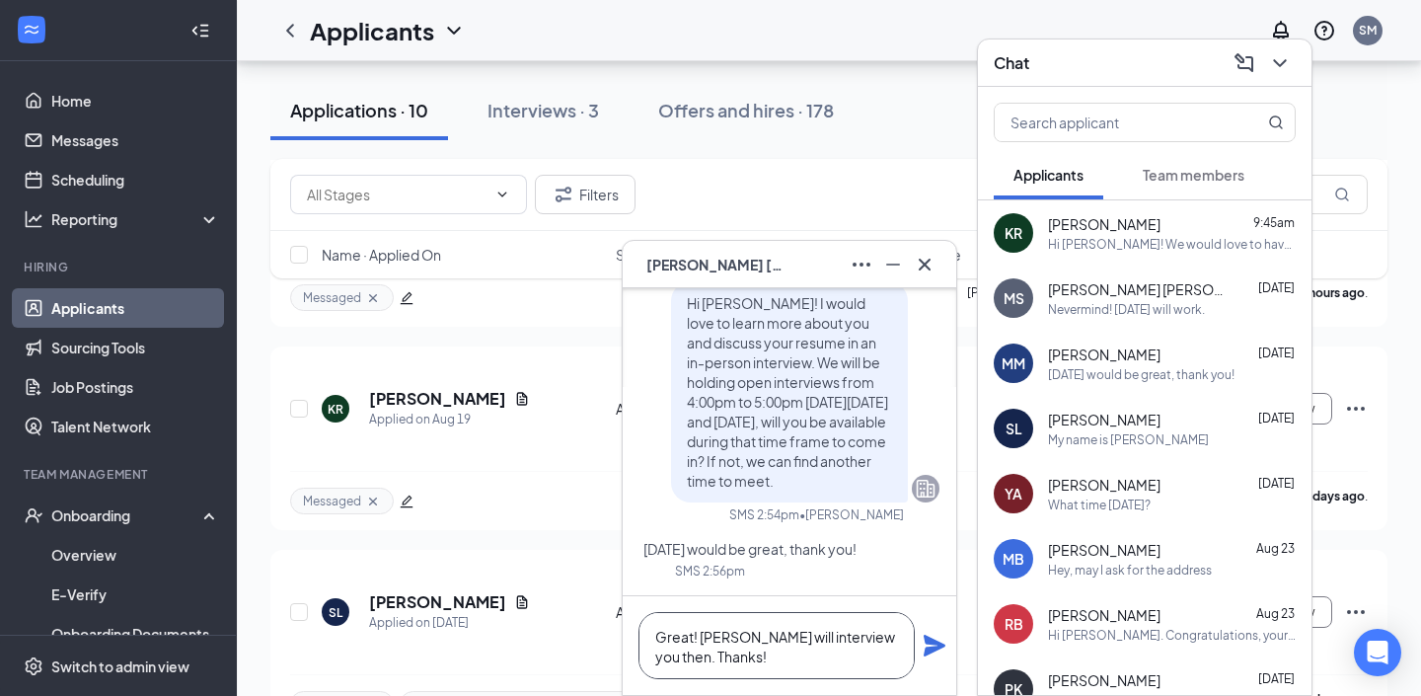
click at [753, 669] on textarea "Great! Megan will interview you then. Thanks!" at bounding box center [776, 645] width 276 height 67
type textarea "Great! Megan will interview you then. Thanks!"
click at [923, 644] on icon "Plane" at bounding box center [935, 645] width 24 height 24
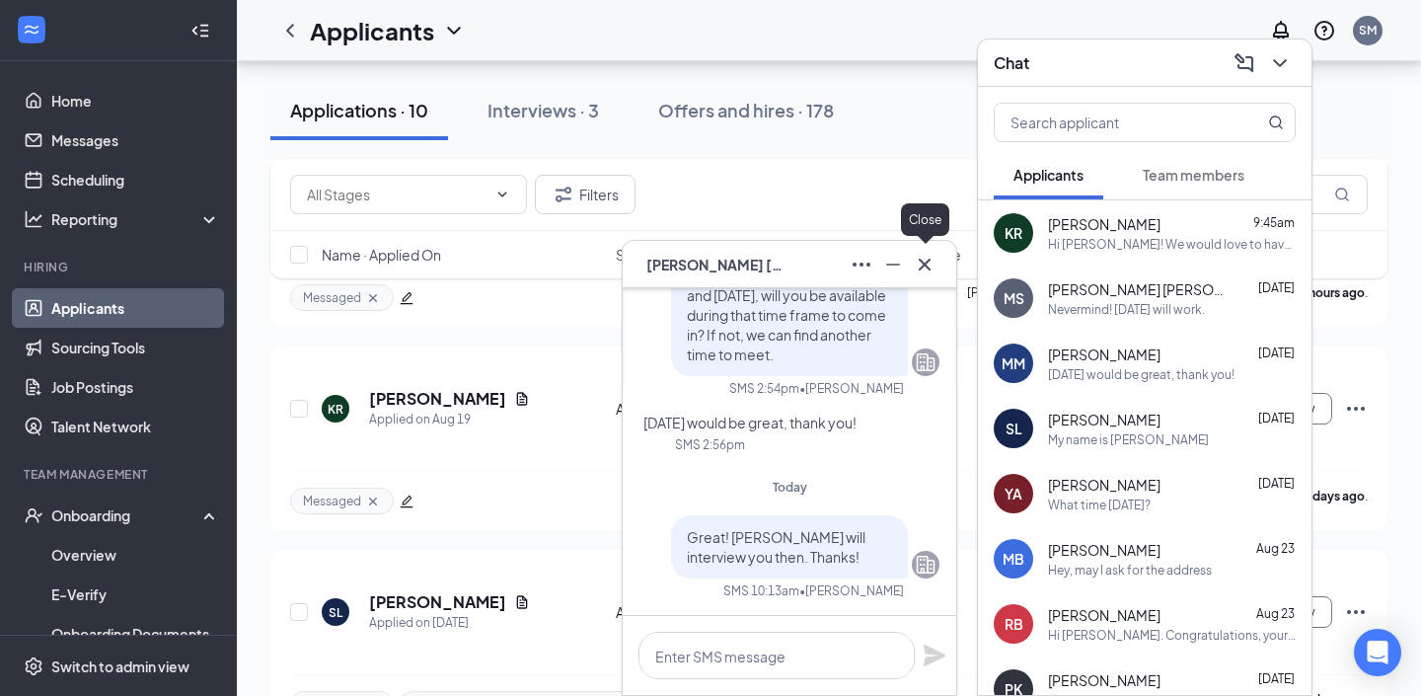
click at [930, 267] on icon "Cross" at bounding box center [925, 265] width 24 height 24
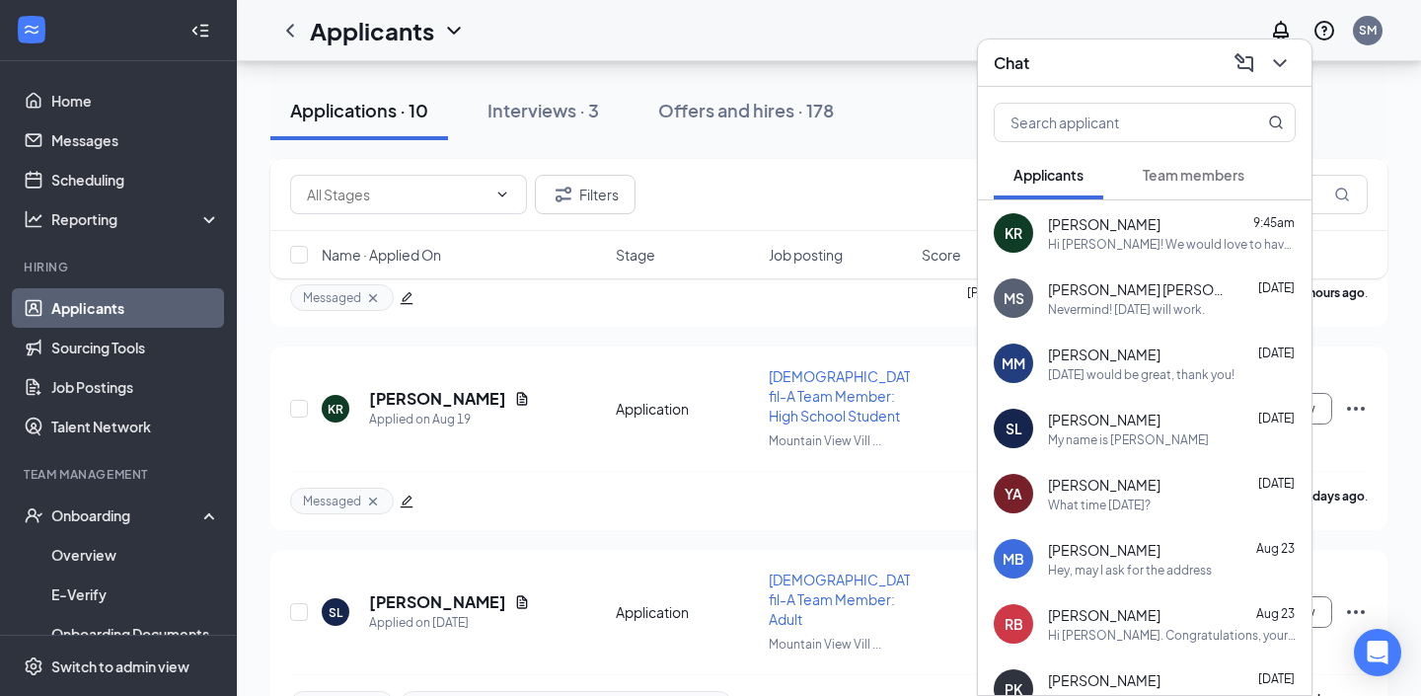
click at [1170, 302] on div "Nevermind! Wednesday will work." at bounding box center [1126, 309] width 157 height 17
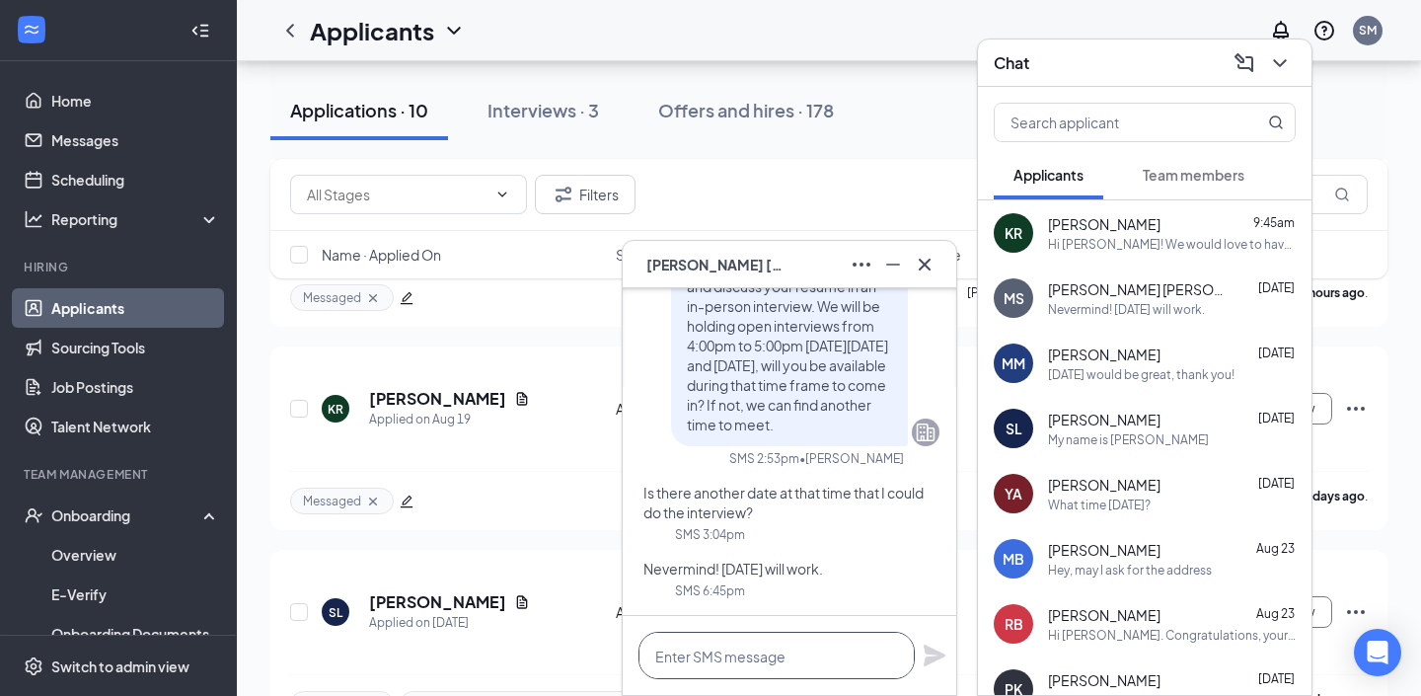
click at [801, 657] on textarea at bounding box center [776, 654] width 276 height 47
paste textarea "Great! Megan will interview you then. Thanks!"
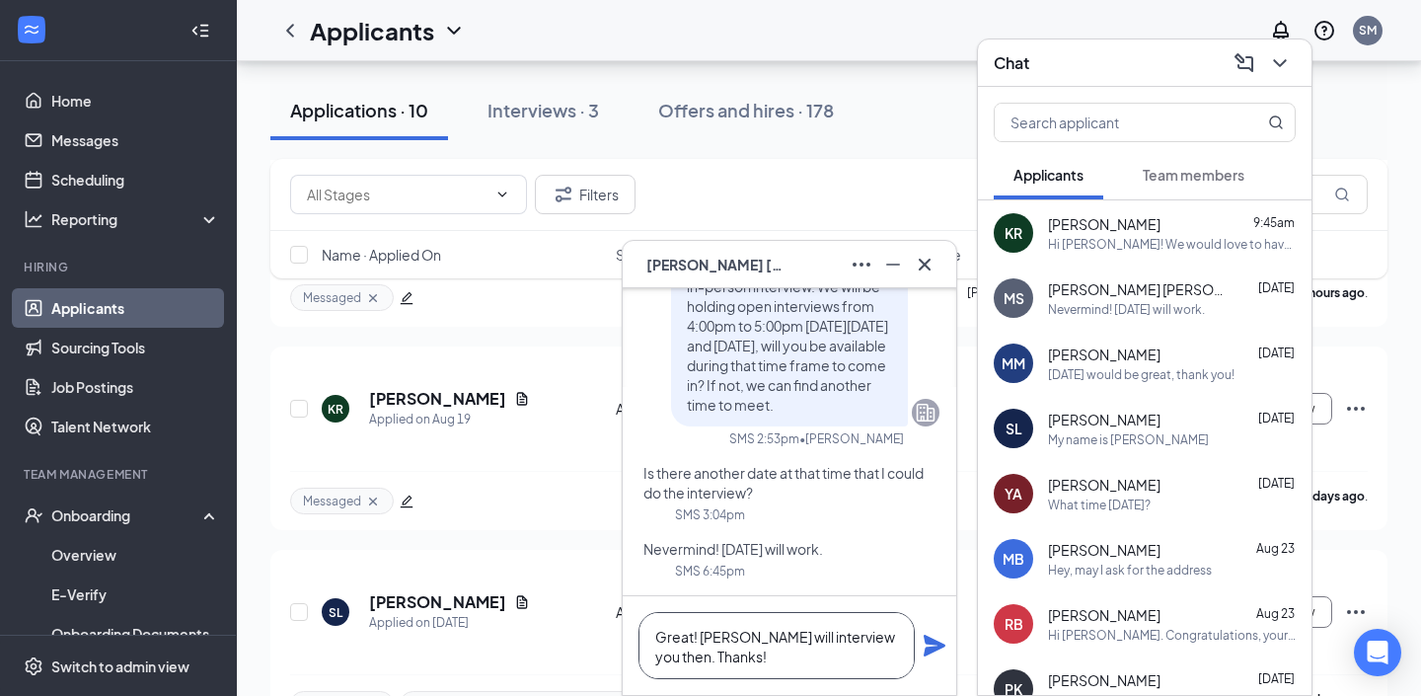
type textarea "Great! Megan will interview you then. Thanks!"
click at [940, 647] on icon "Plane" at bounding box center [935, 645] width 24 height 24
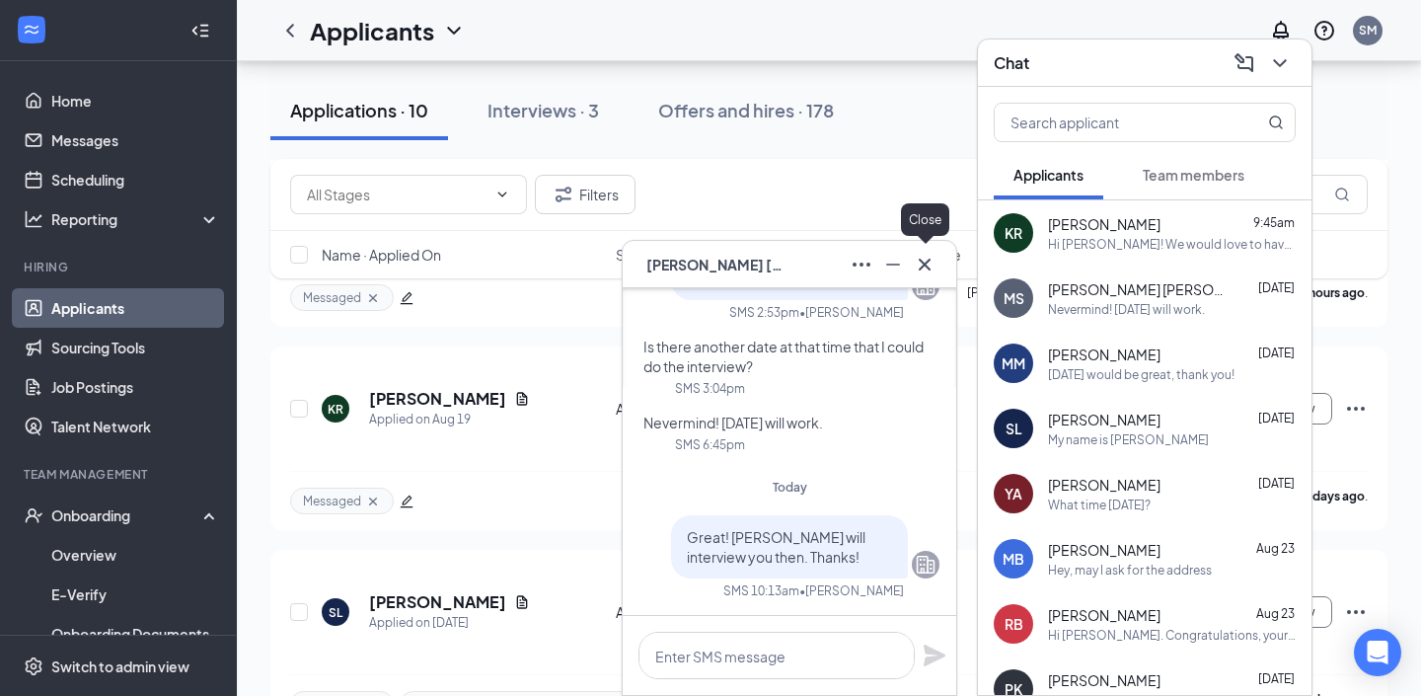
click at [928, 262] on icon "Cross" at bounding box center [925, 265] width 24 height 24
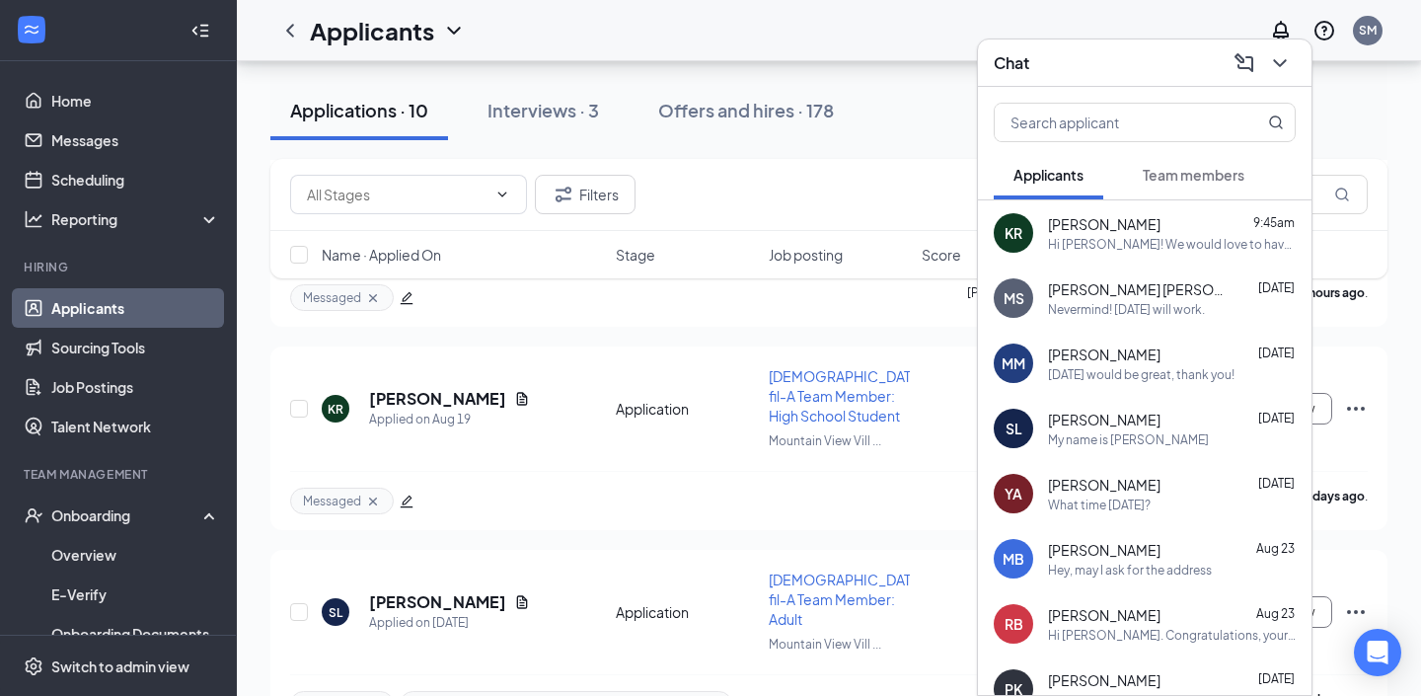
click at [1284, 48] on button at bounding box center [1280, 63] width 32 height 32
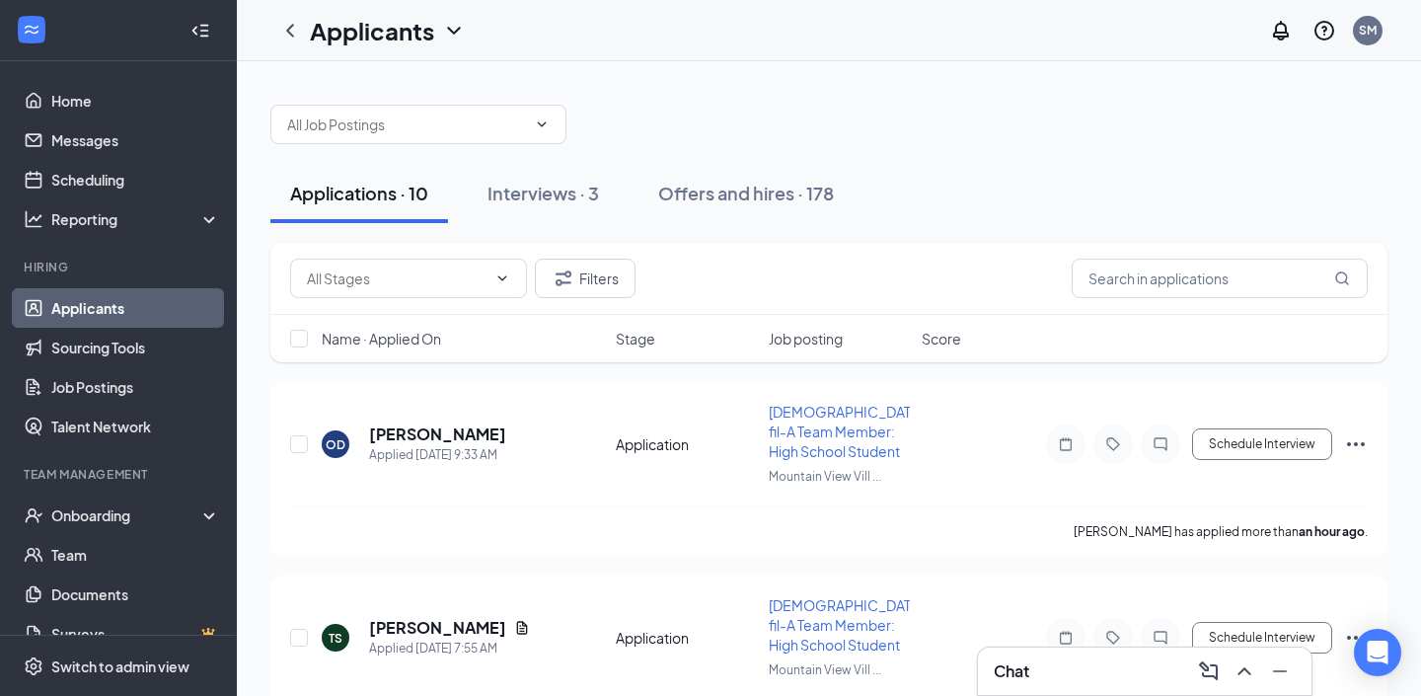
click at [1017, 672] on h3 "Chat" at bounding box center [1012, 671] width 36 height 22
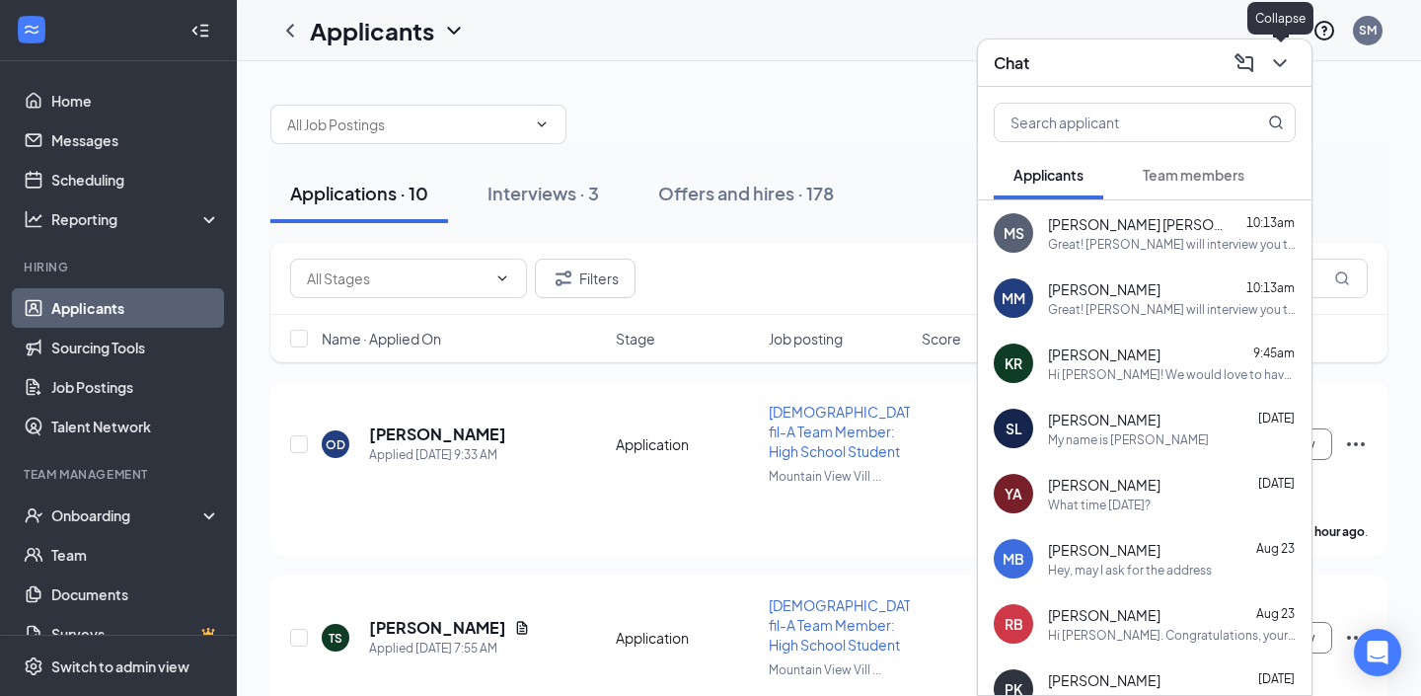
click at [1273, 58] on icon "ChevronDown" at bounding box center [1280, 63] width 24 height 24
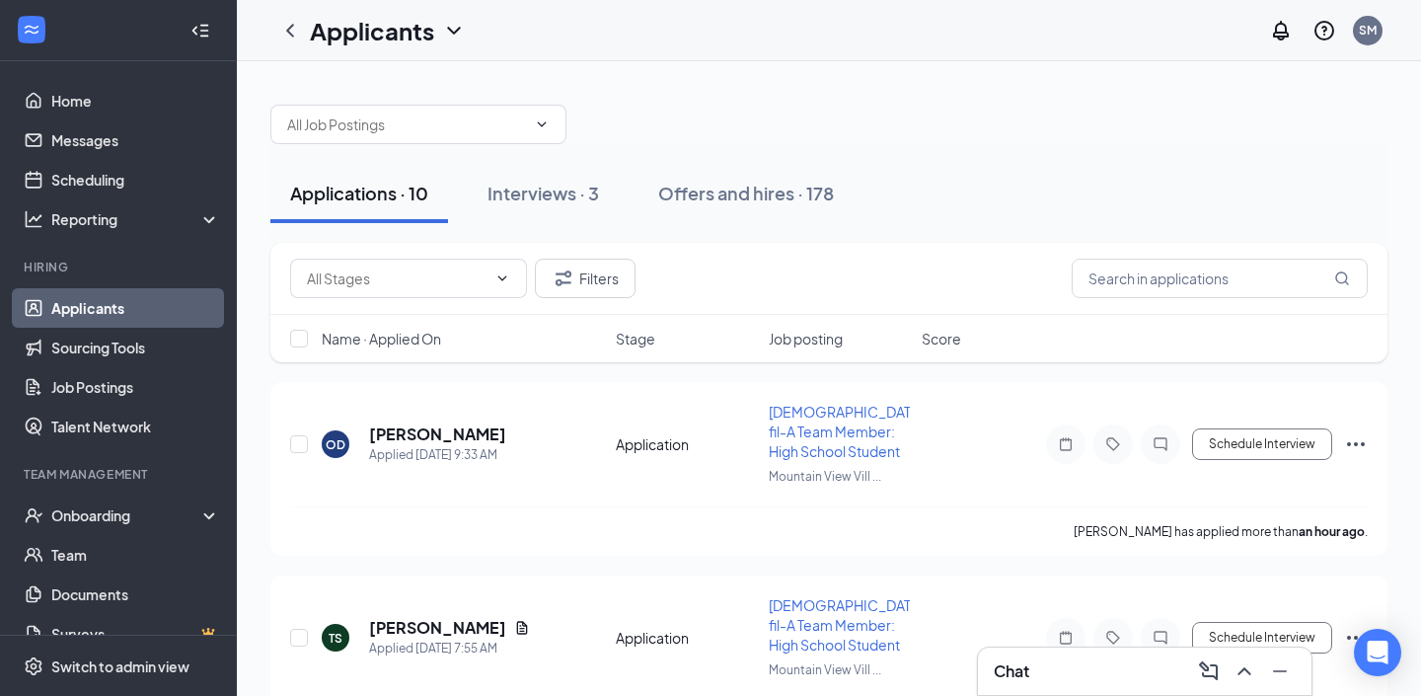
click at [1089, 665] on div "Chat" at bounding box center [1145, 671] width 302 height 32
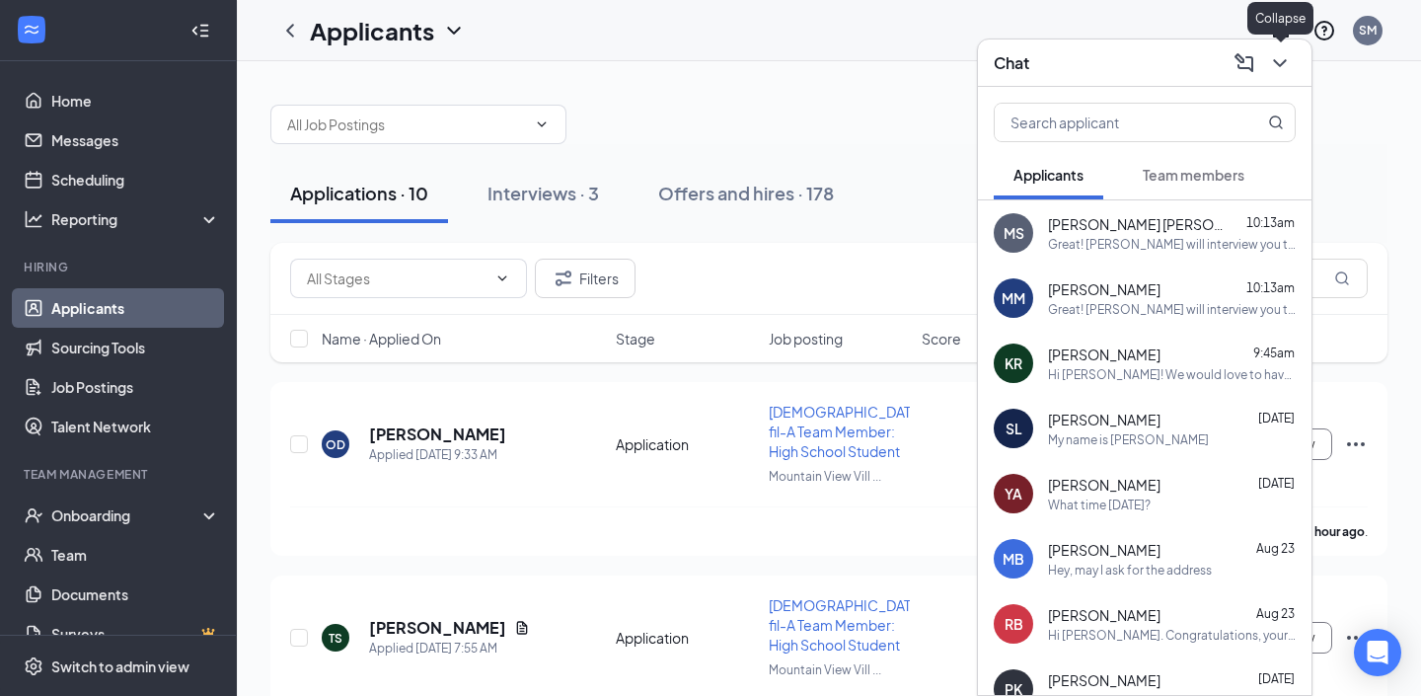
click at [1277, 58] on icon "ChevronDown" at bounding box center [1280, 63] width 24 height 24
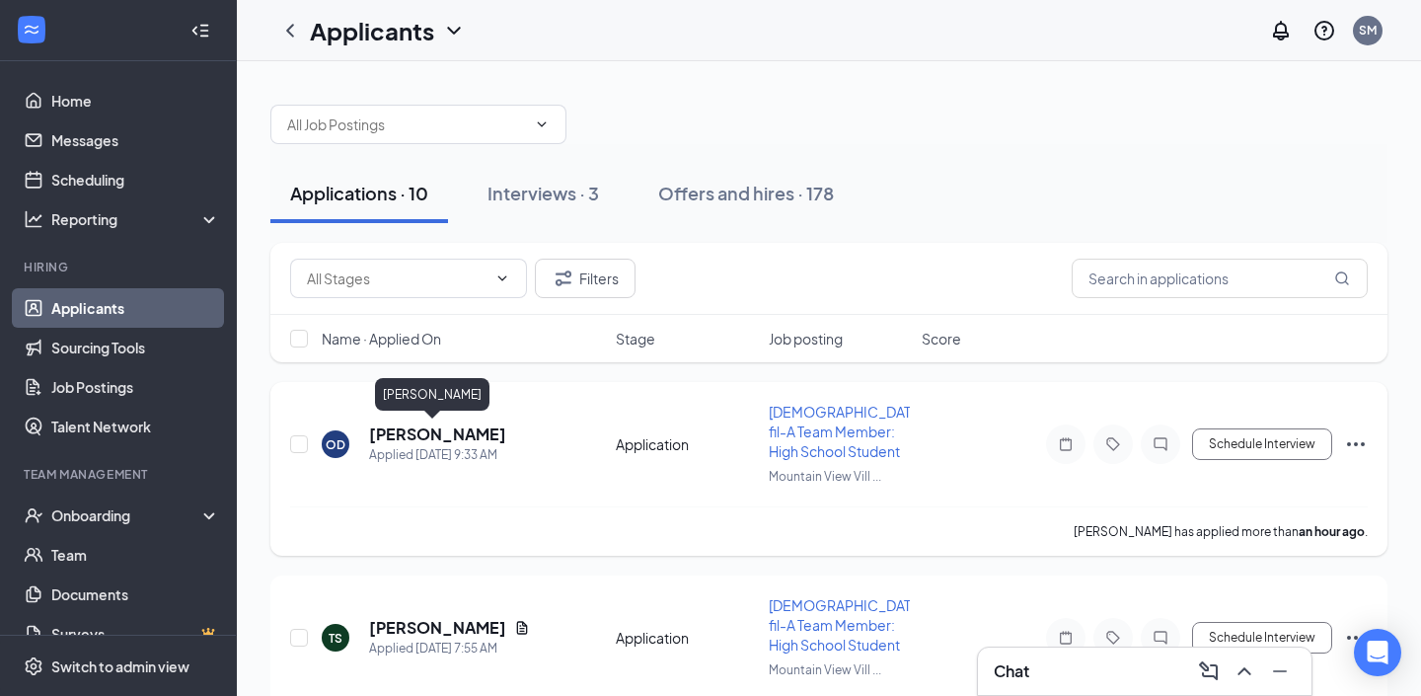
click at [390, 428] on h5 "[PERSON_NAME]" at bounding box center [437, 434] width 137 height 22
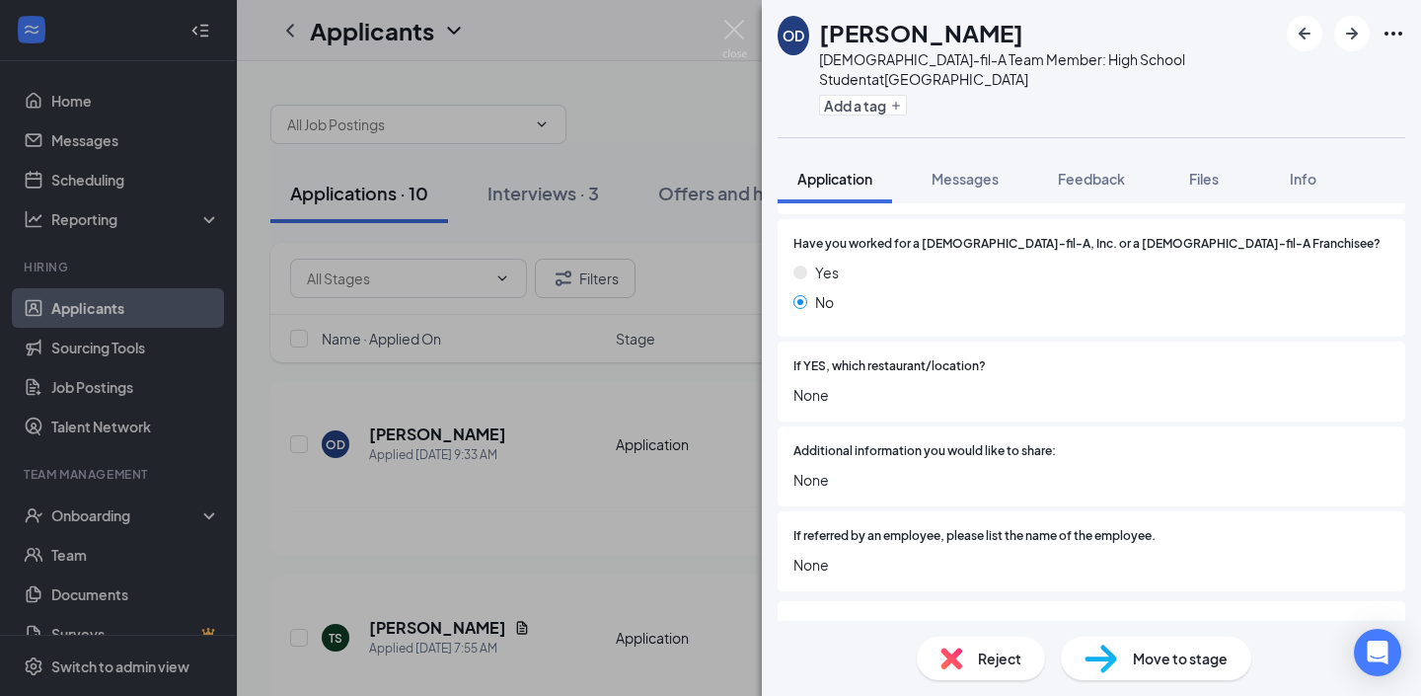
scroll to position [2431, 0]
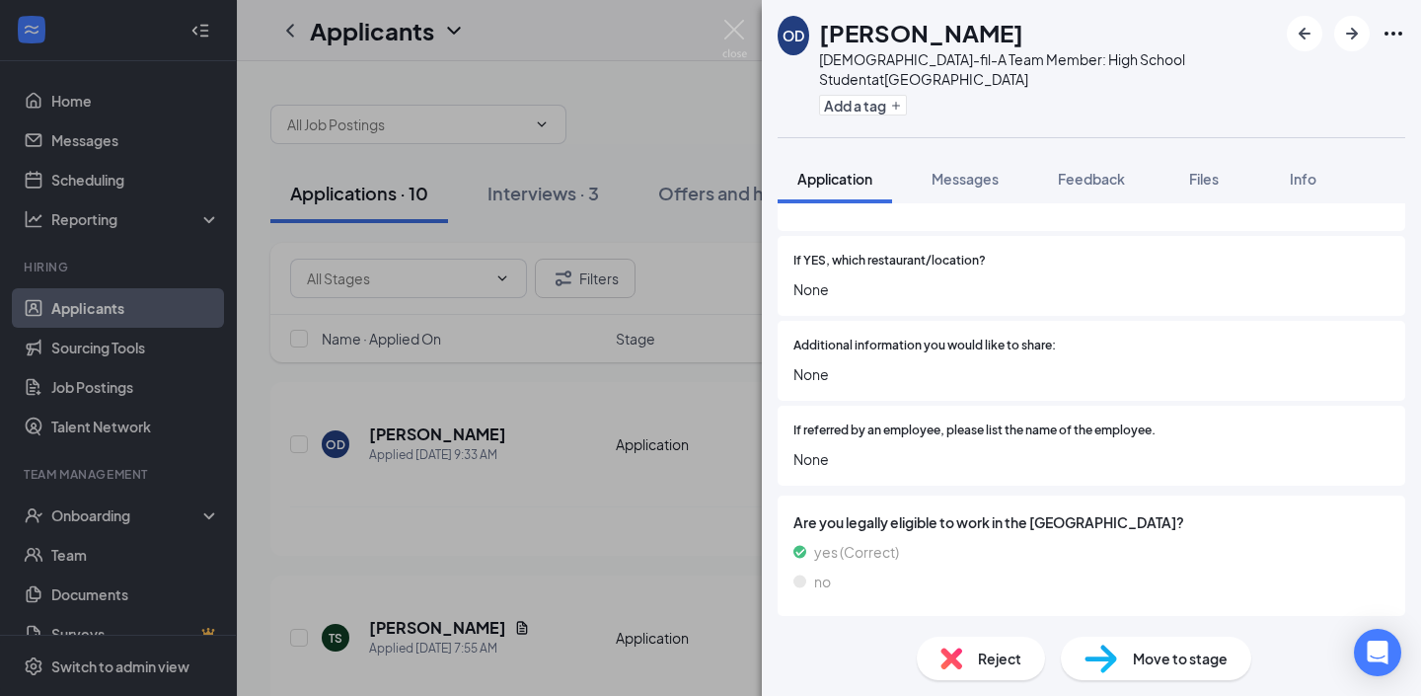
click at [616, 399] on div "OD [PERSON_NAME] [DEMOGRAPHIC_DATA]-fil-A Team Member: High School Student at […" at bounding box center [710, 348] width 1421 height 696
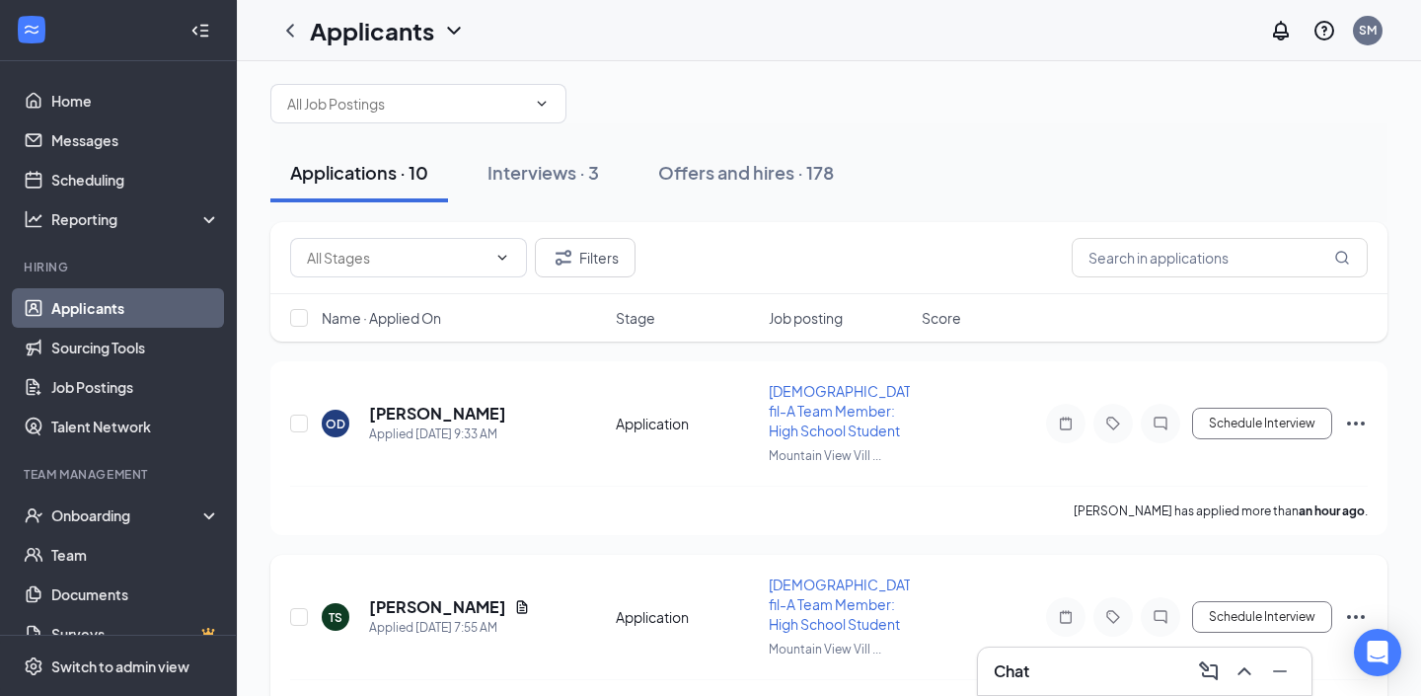
scroll to position [25, 0]
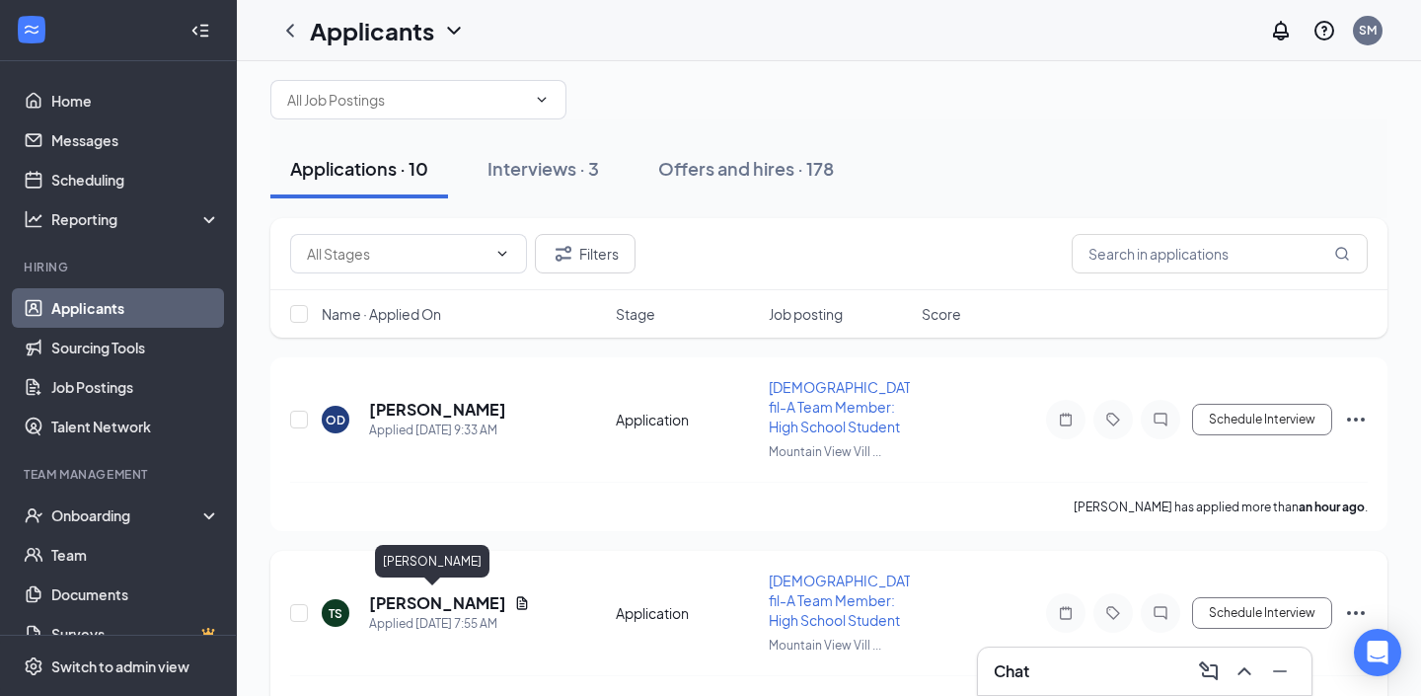
click at [437, 599] on h5 "[PERSON_NAME]" at bounding box center [437, 603] width 137 height 22
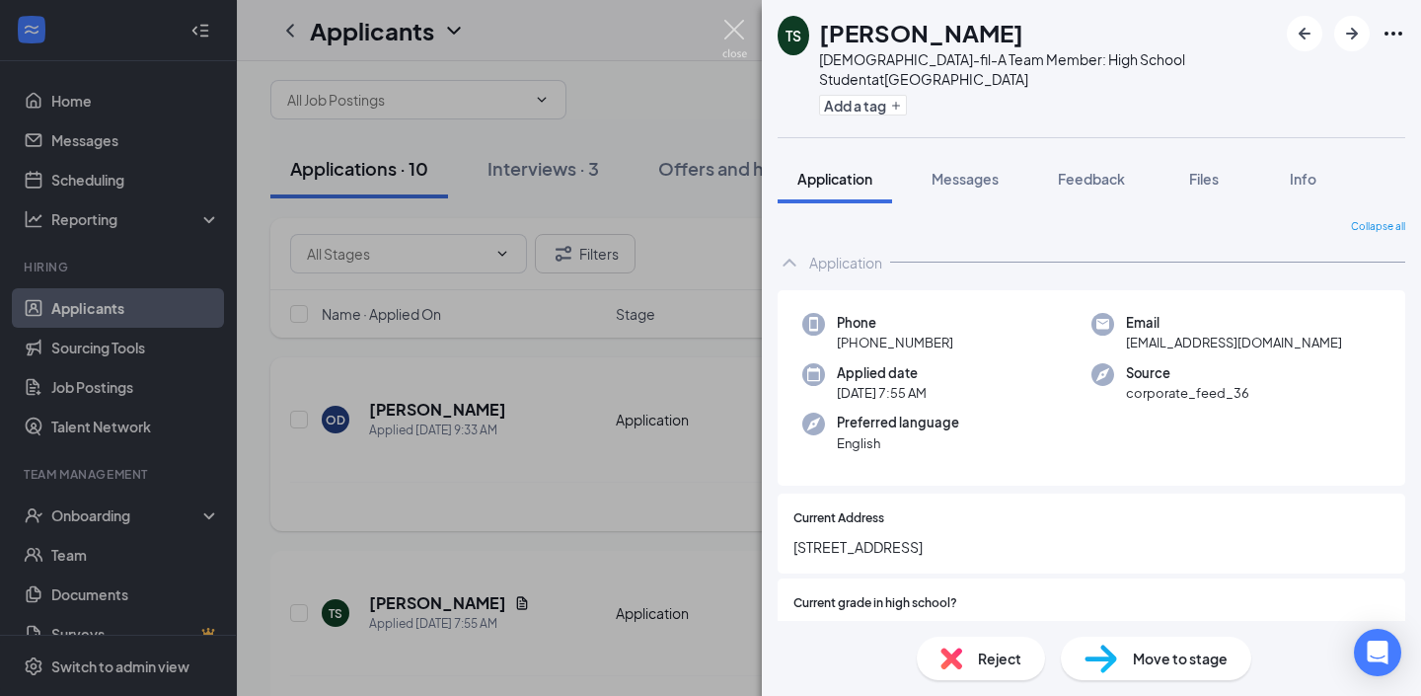
click at [734, 27] on img at bounding box center [734, 39] width 25 height 38
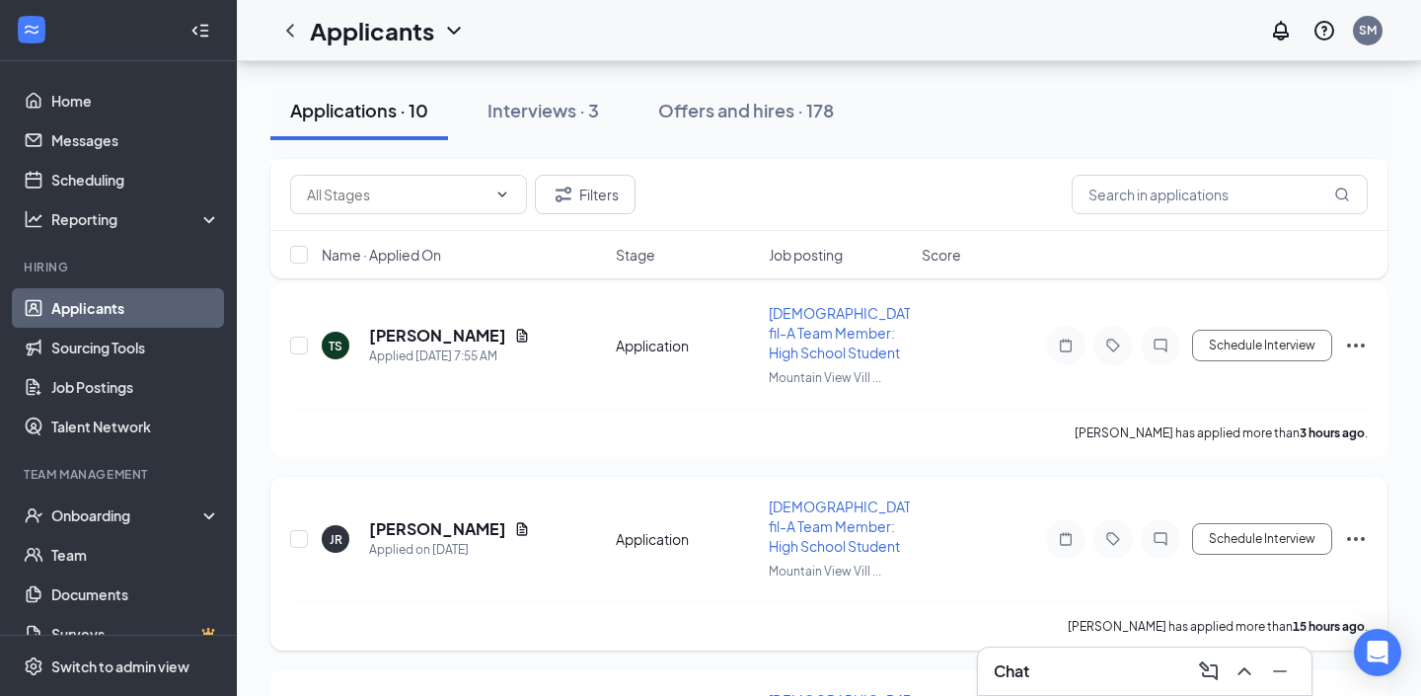
scroll to position [340, 0]
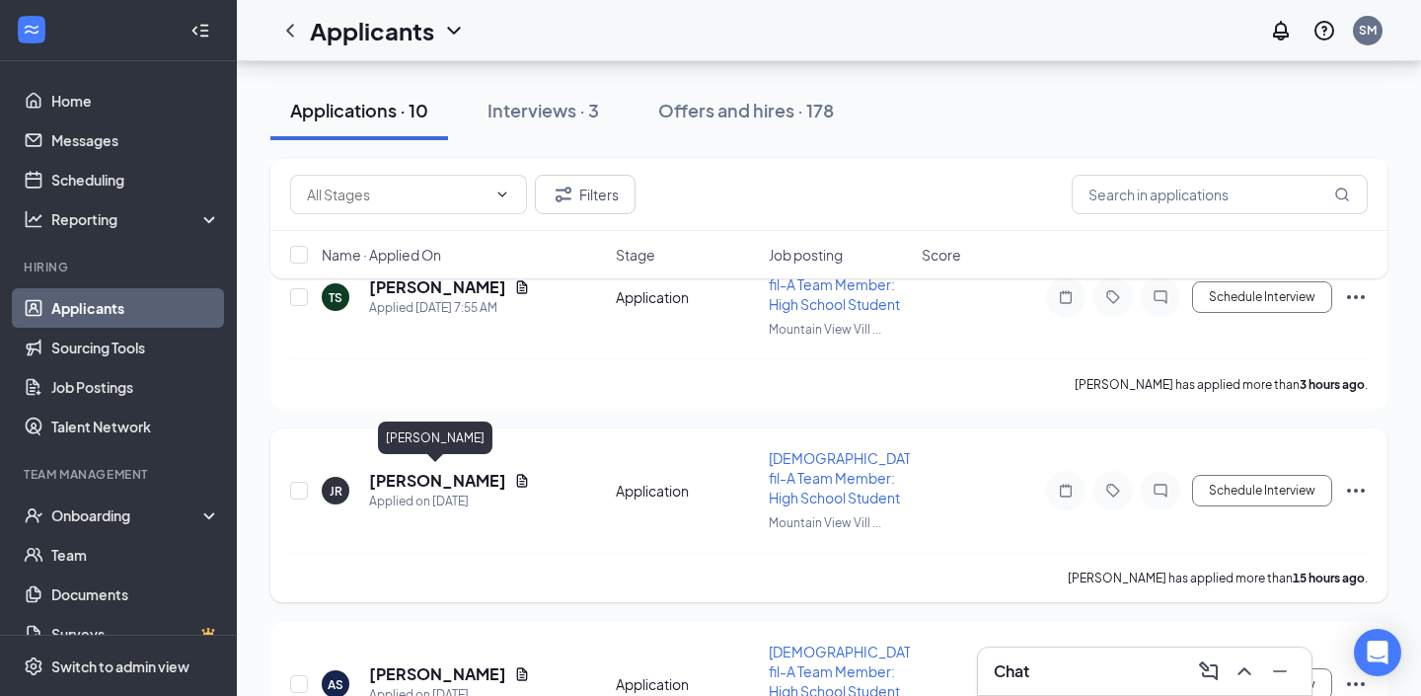
click at [444, 475] on h5 "[PERSON_NAME]" at bounding box center [437, 481] width 137 height 22
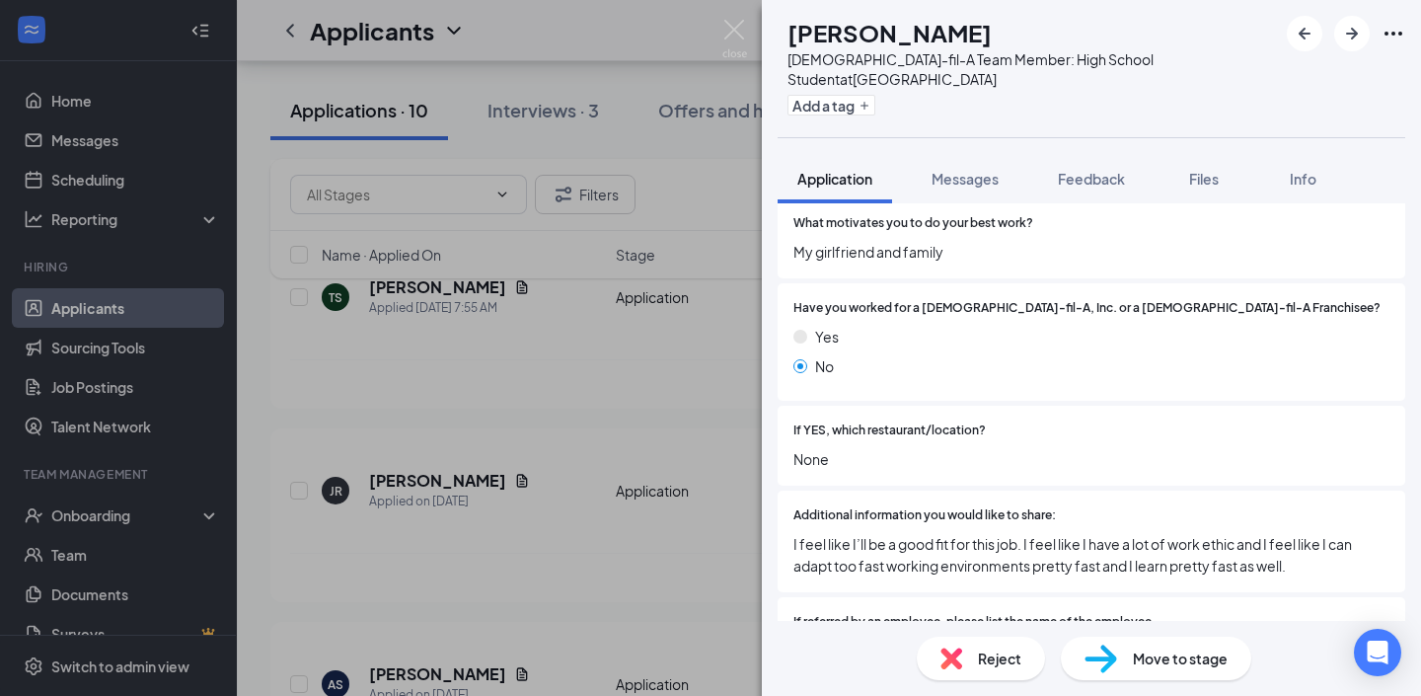
scroll to position [2314, 0]
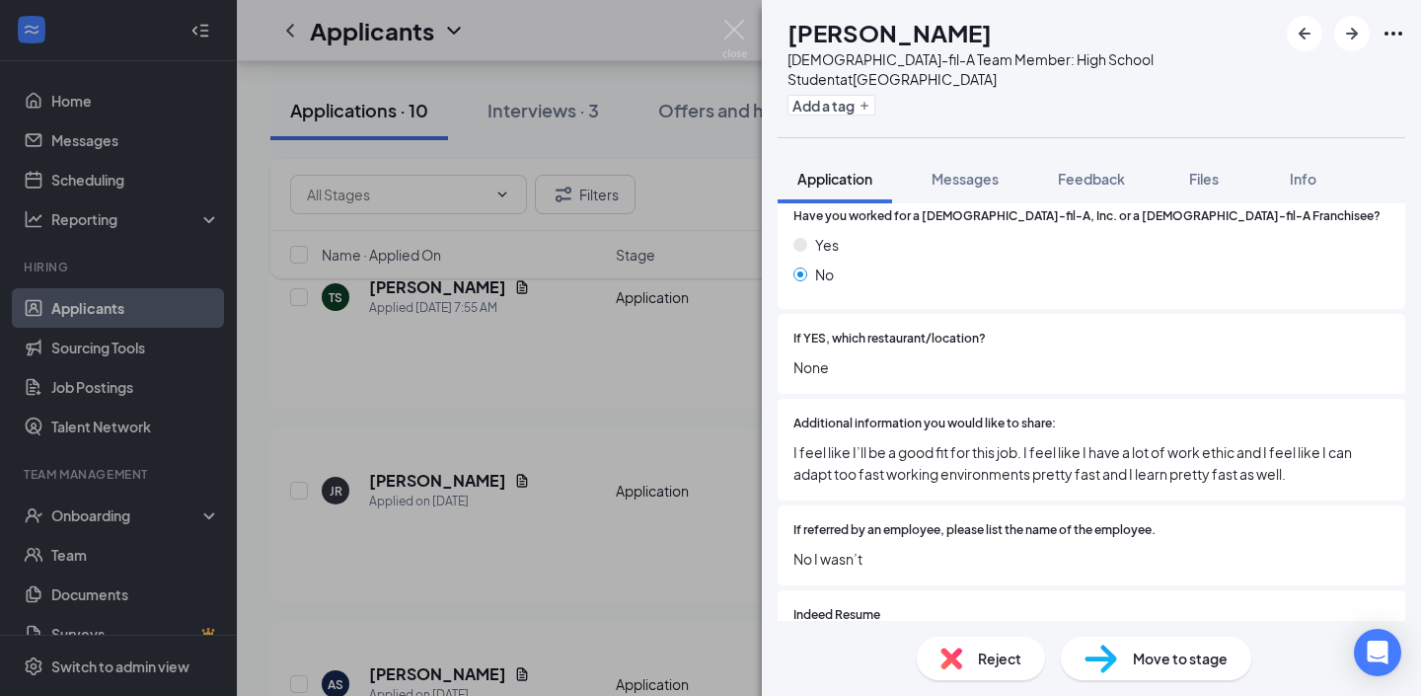
click at [971, 660] on div "Reject" at bounding box center [981, 657] width 128 height 43
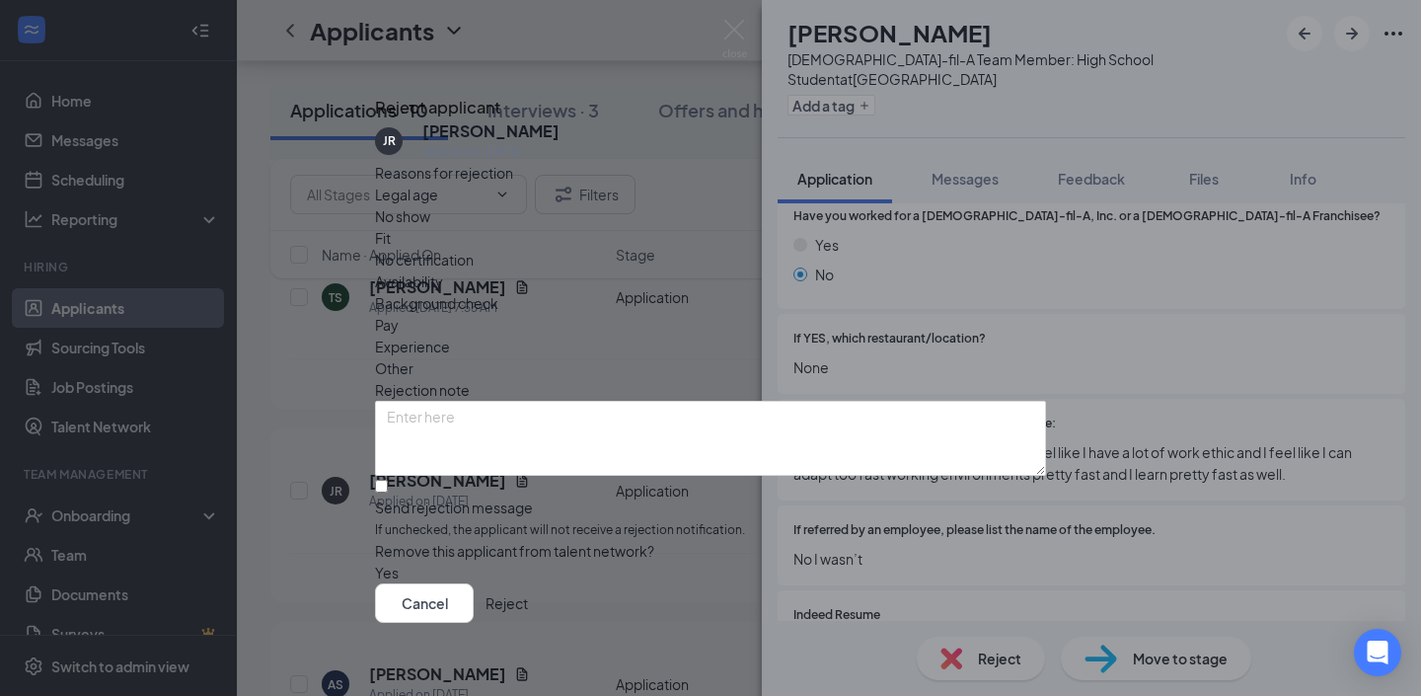
click at [443, 270] on span "Availability" at bounding box center [409, 281] width 68 height 22
click at [388, 480] on input "Send rejection message If unchecked, the applicant will not receive a rejection…" at bounding box center [381, 486] width 13 height 13
checkbox input "true"
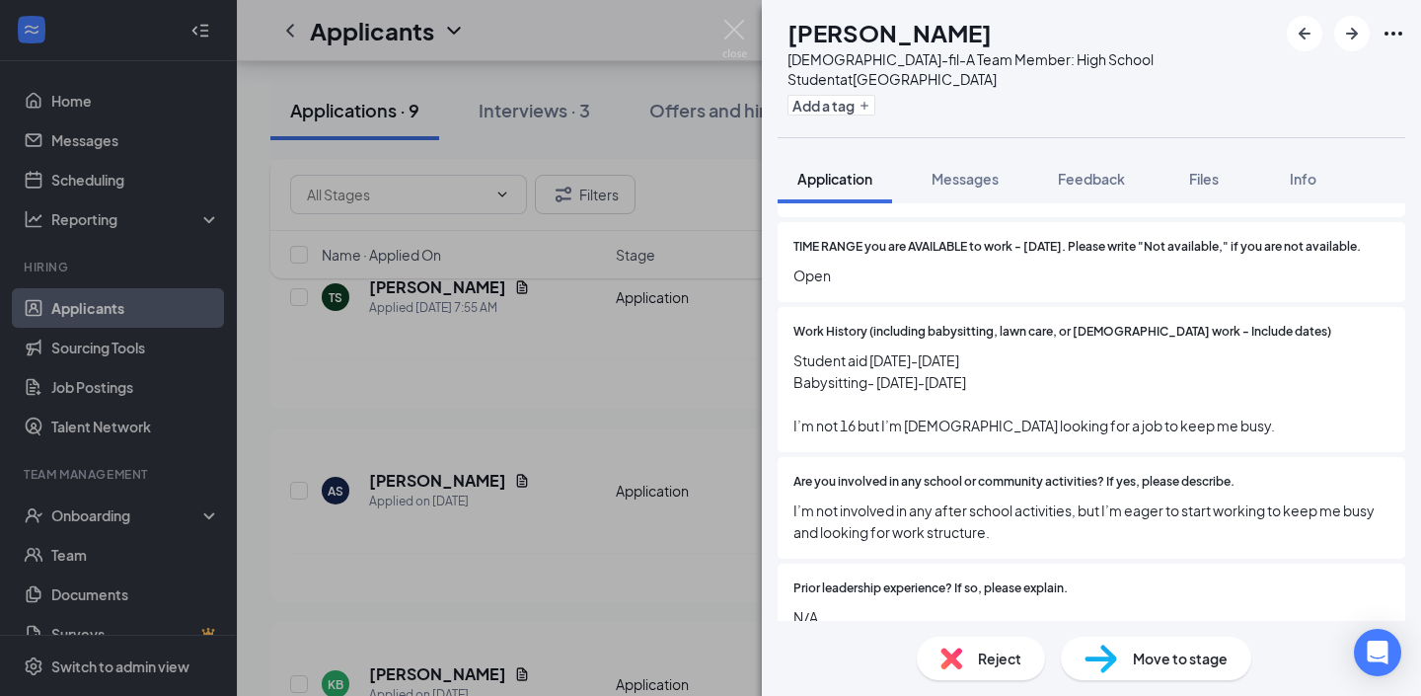
scroll to position [1777, 0]
click at [954, 660] on img at bounding box center [951, 658] width 22 height 22
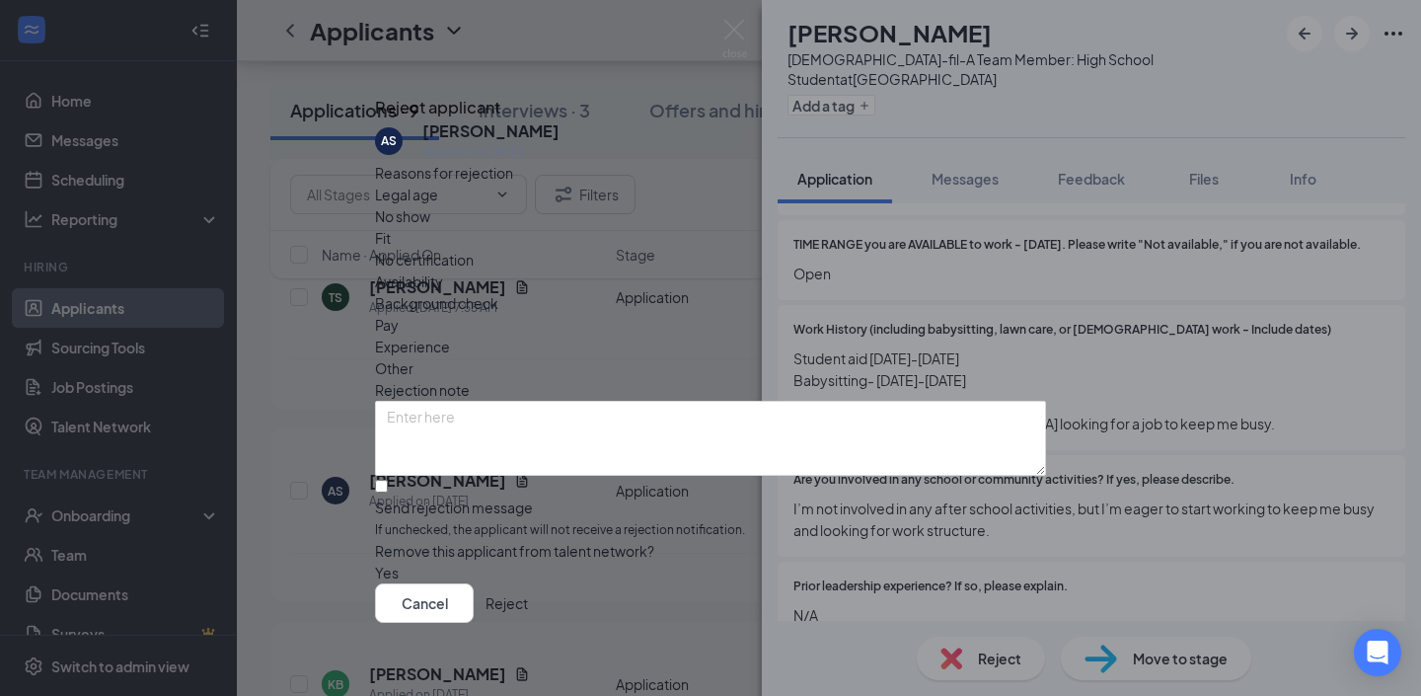
click at [443, 270] on span "Availability" at bounding box center [409, 281] width 68 height 22
click at [388, 486] on input "Send rejection message If unchecked, the applicant will not receive a rejection…" at bounding box center [381, 486] width 13 height 13
checkbox input "true"
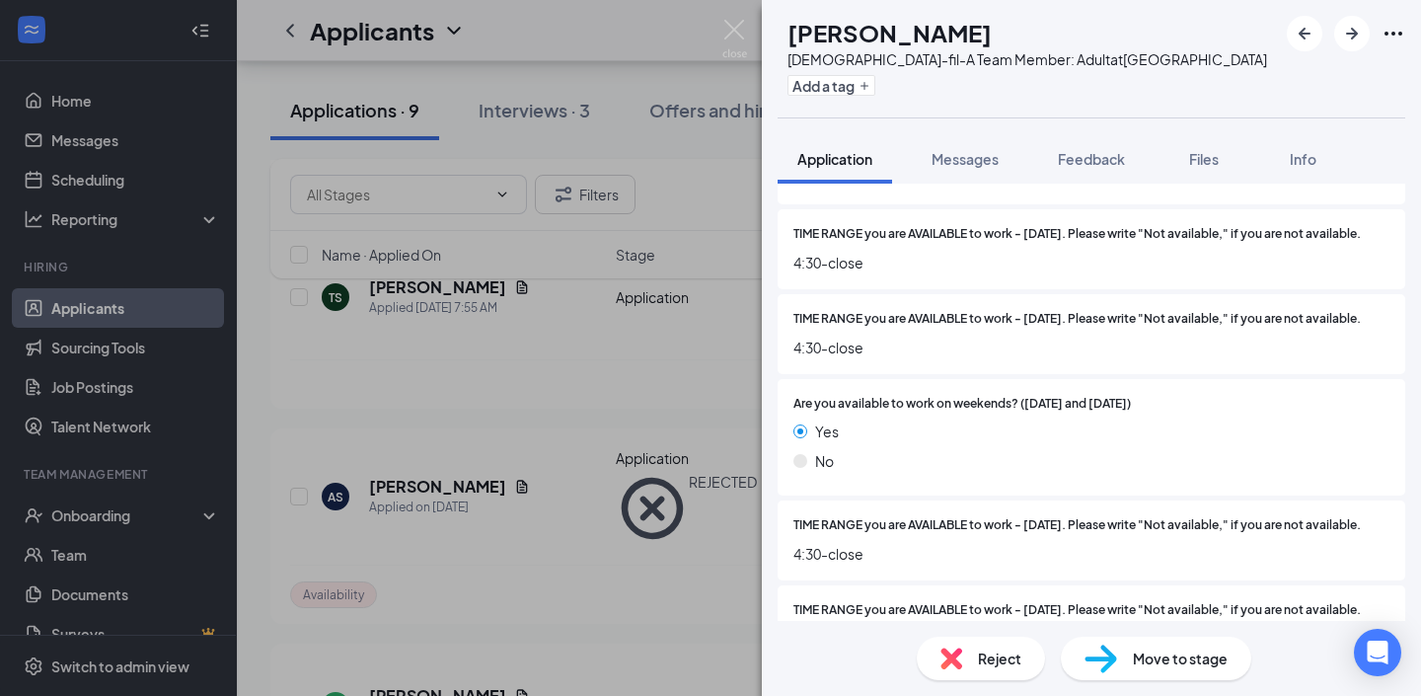
scroll to position [1532, 0]
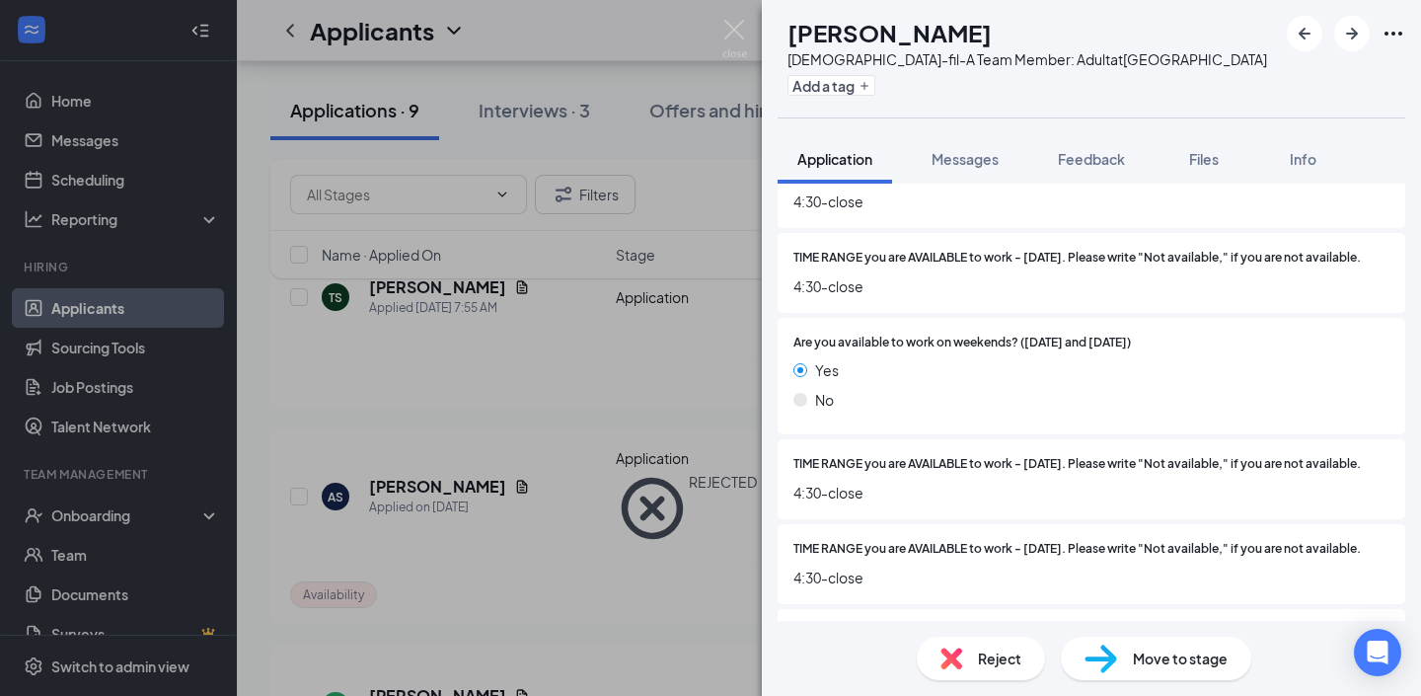
click at [729, 31] on img at bounding box center [734, 39] width 25 height 38
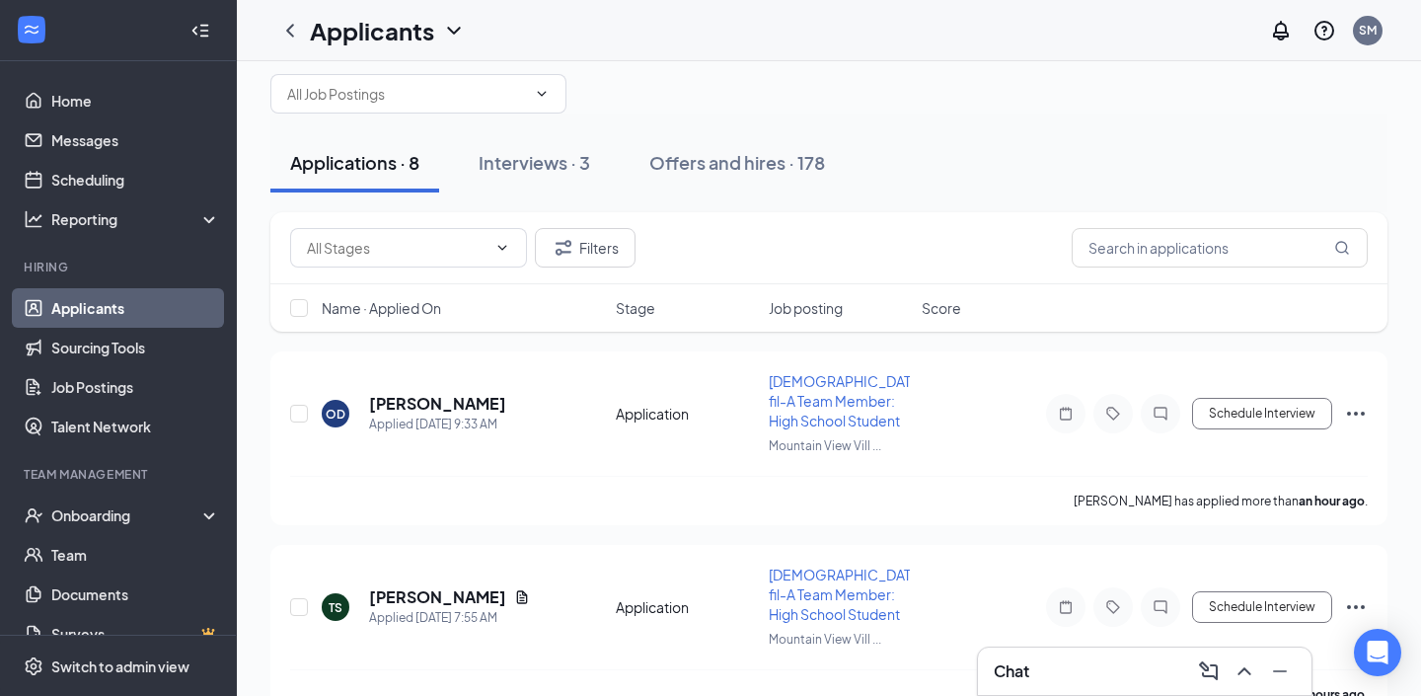
scroll to position [33, 0]
click at [577, 168] on div "Interviews · 3" at bounding box center [534, 160] width 111 height 25
